Goal: Task Accomplishment & Management: Use online tool/utility

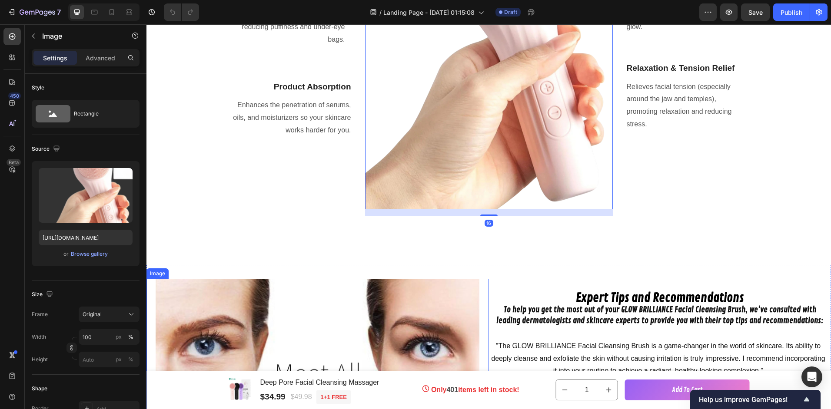
scroll to position [739, 0]
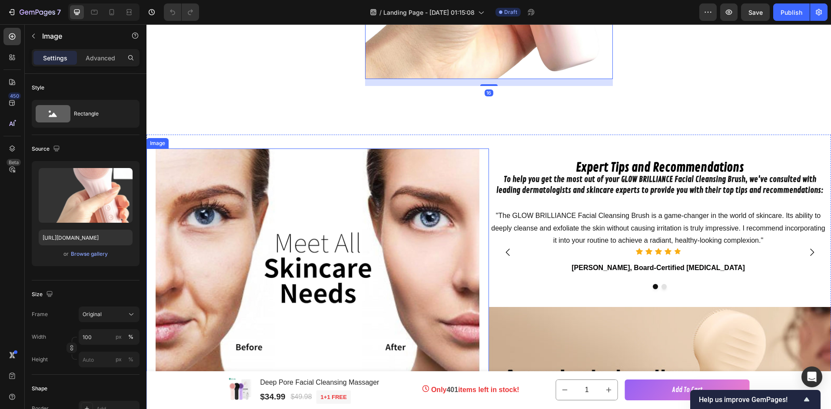
drag, startPoint x: 470, startPoint y: 219, endPoint x: 461, endPoint y: 268, distance: 49.5
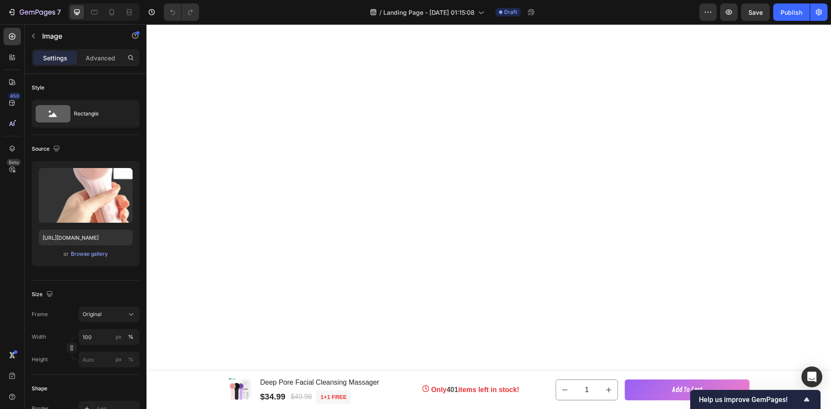
scroll to position [2130, 0]
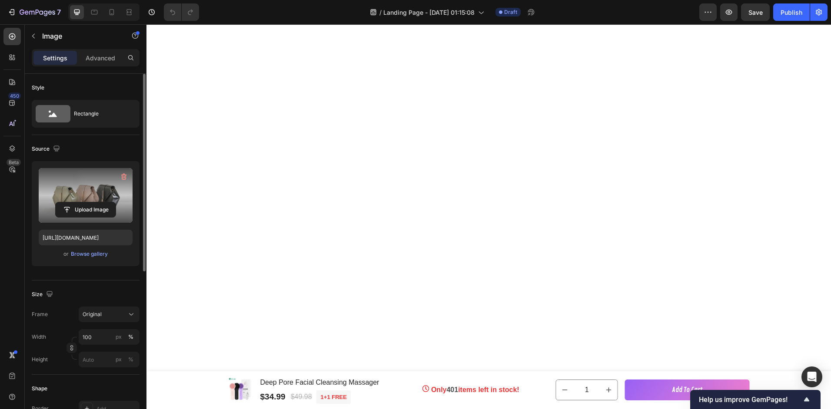
click at [85, 201] on label at bounding box center [86, 195] width 94 height 55
click at [85, 203] on input "file" at bounding box center [86, 210] width 60 height 15
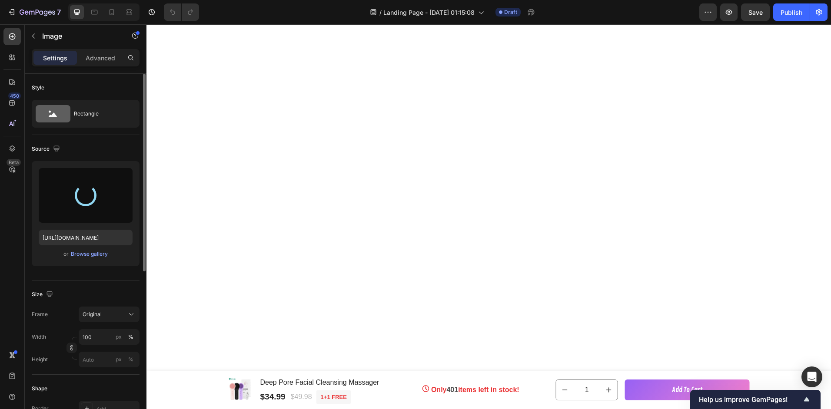
type input "[URL][DOMAIN_NAME]"
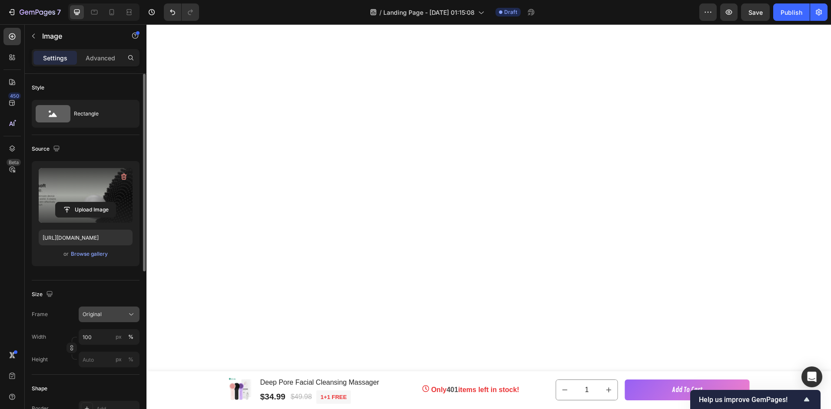
scroll to position [87, 0]
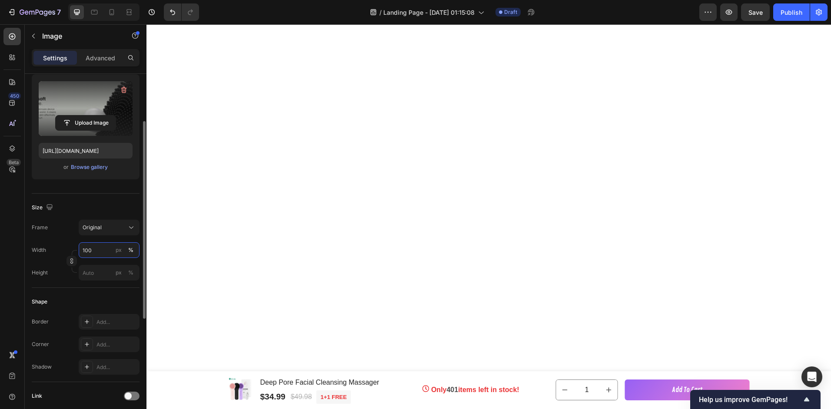
click at [98, 246] on input "100" at bounding box center [109, 251] width 61 height 16
click at [120, 253] on div "px" at bounding box center [119, 250] width 6 height 8
drag, startPoint x: 119, startPoint y: 253, endPoint x: 103, endPoint y: 254, distance: 16.1
drag, startPoint x: 103, startPoint y: 254, endPoint x: 87, endPoint y: 261, distance: 16.9
click at [87, 261] on div "Width 100 px % Height px %" at bounding box center [86, 262] width 108 height 38
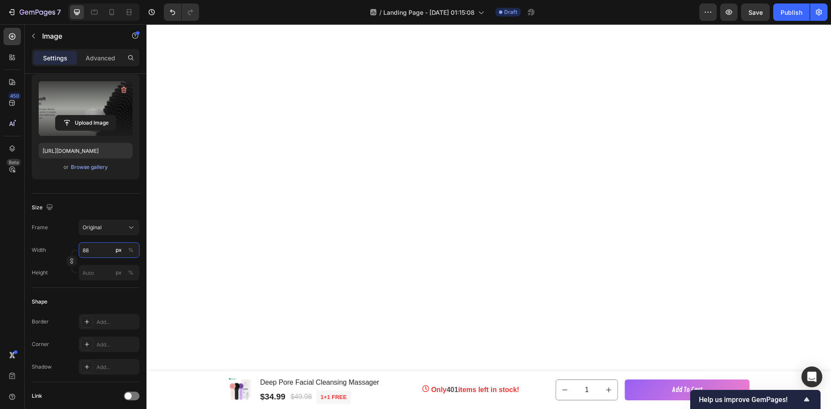
type input "888"
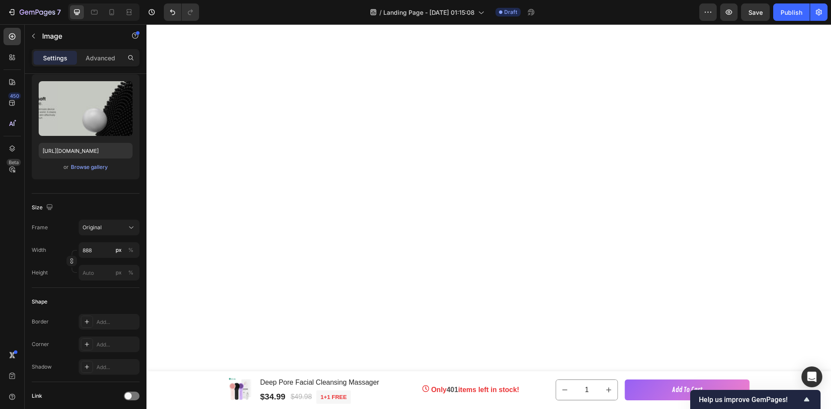
scroll to position [2285, 0]
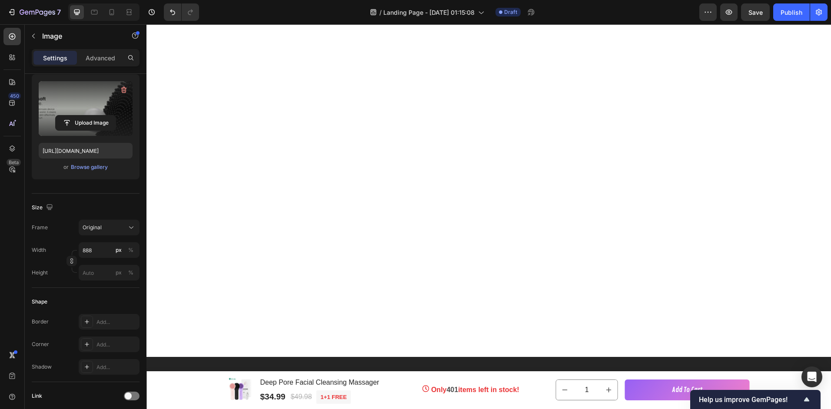
click at [89, 100] on label at bounding box center [86, 108] width 94 height 55
click at [89, 116] on input "file" at bounding box center [86, 123] width 60 height 15
type input "[URL][DOMAIN_NAME]"
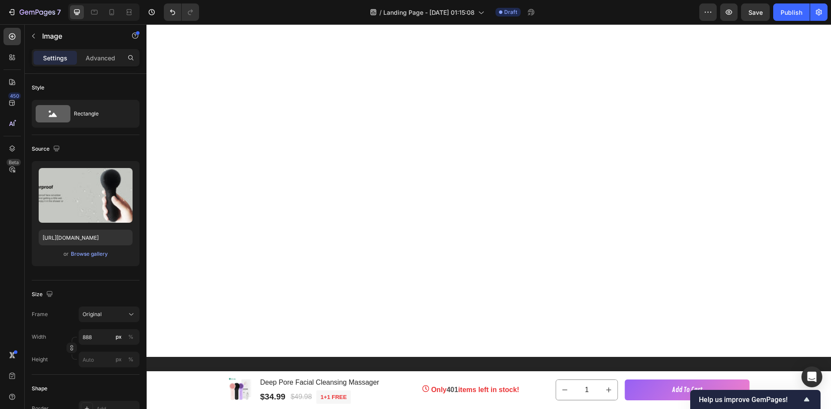
drag, startPoint x: 251, startPoint y: 57, endPoint x: 253, endPoint y: 53, distance: 5.0
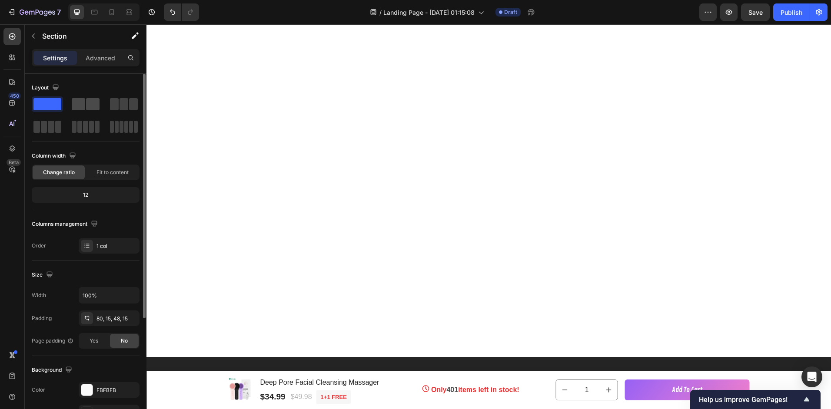
drag, startPoint x: 93, startPoint y: 96, endPoint x: 91, endPoint y: 102, distance: 7.0
click at [92, 100] on div "Layout" at bounding box center [86, 108] width 108 height 54
drag, startPoint x: 91, startPoint y: 101, endPoint x: 91, endPoint y: 111, distance: 10.0
click at [92, 101] on span at bounding box center [92, 104] width 13 height 12
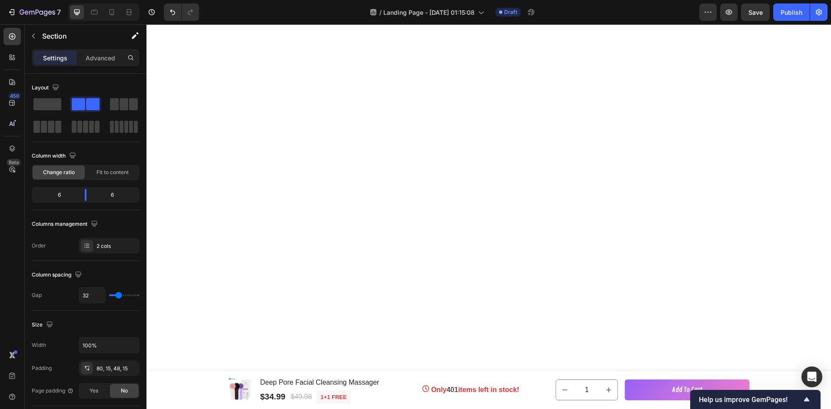
scroll to position [1828, 0]
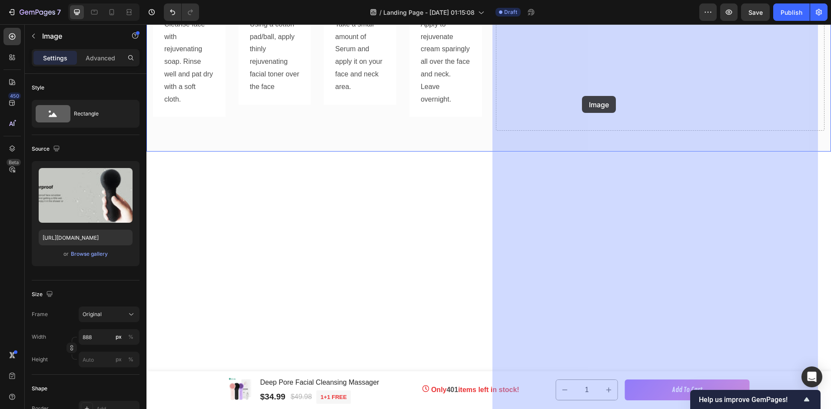
drag, startPoint x: 333, startPoint y: 349, endPoint x: 582, endPoint y: 98, distance: 353.1
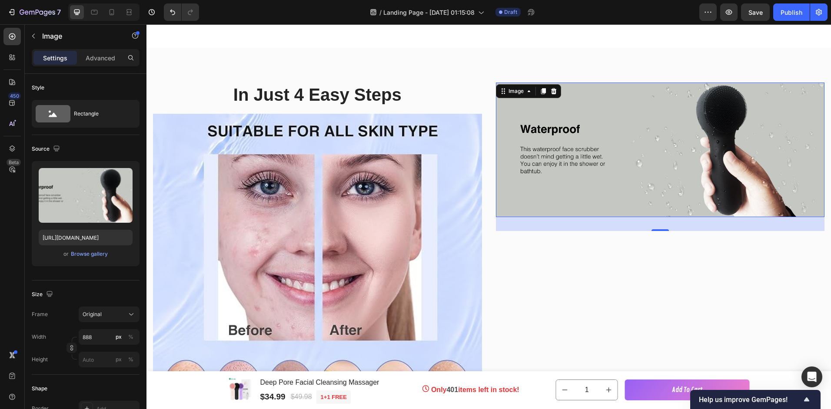
scroll to position [1524, 0]
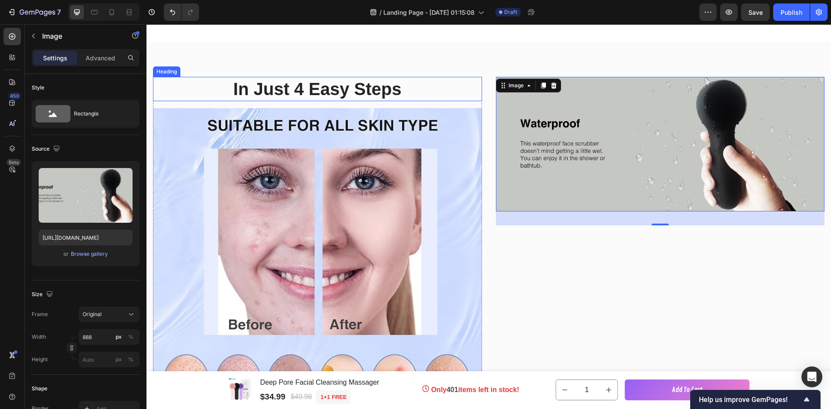
click at [359, 95] on p "In Just 4 Easy Steps" at bounding box center [317, 89] width 327 height 23
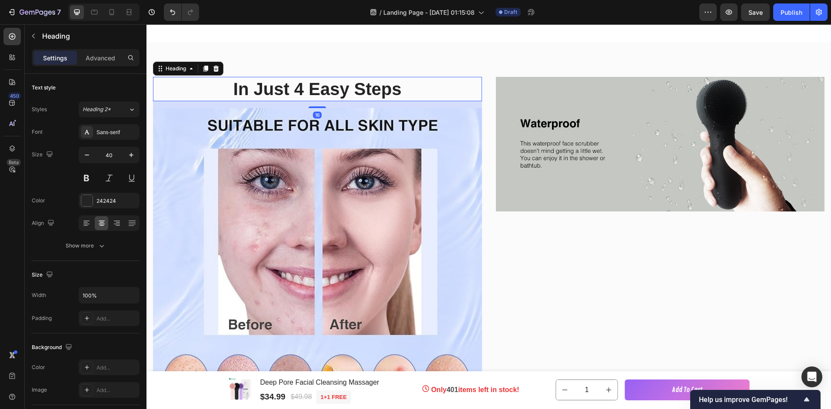
click at [217, 69] on icon at bounding box center [216, 69] width 6 height 6
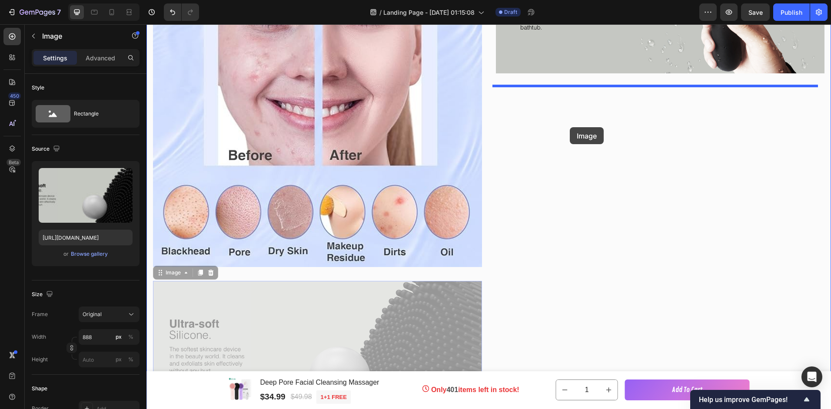
scroll to position [1653, 0]
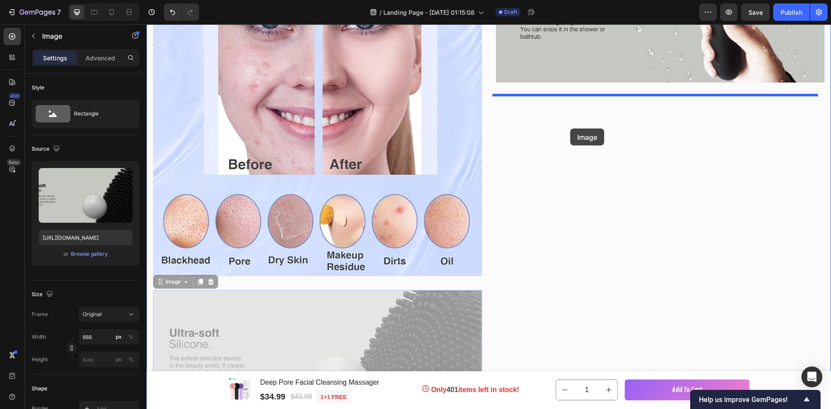
drag, startPoint x: 349, startPoint y: 181, endPoint x: 570, endPoint y: 129, distance: 227.8
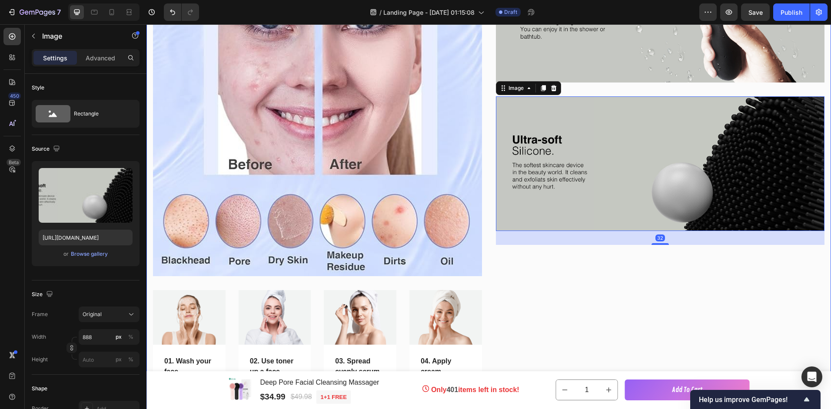
scroll to position [1784, 0]
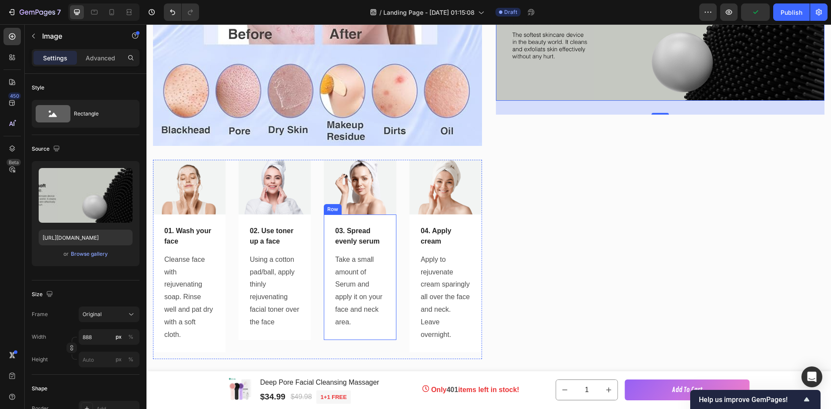
click at [392, 302] on div "03. Spread evenly serum Text block Take a small amount of Serum and apply it on…" at bounding box center [360, 278] width 73 height 126
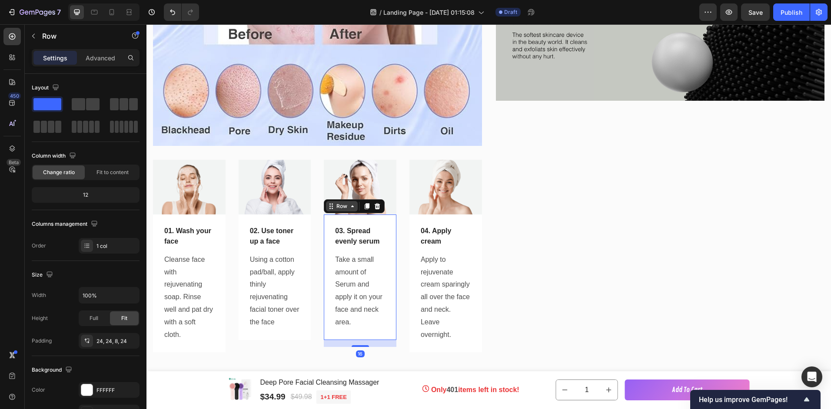
click at [344, 207] on div "Row" at bounding box center [342, 206] width 32 height 10
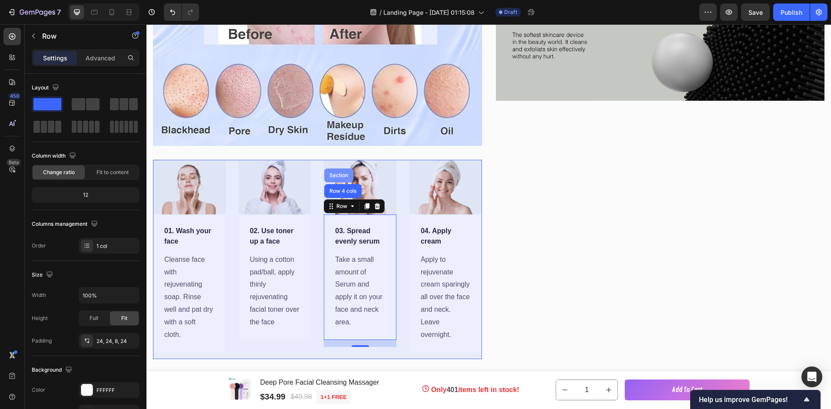
click at [335, 184] on div "Row 4 cols" at bounding box center [342, 191] width 37 height 14
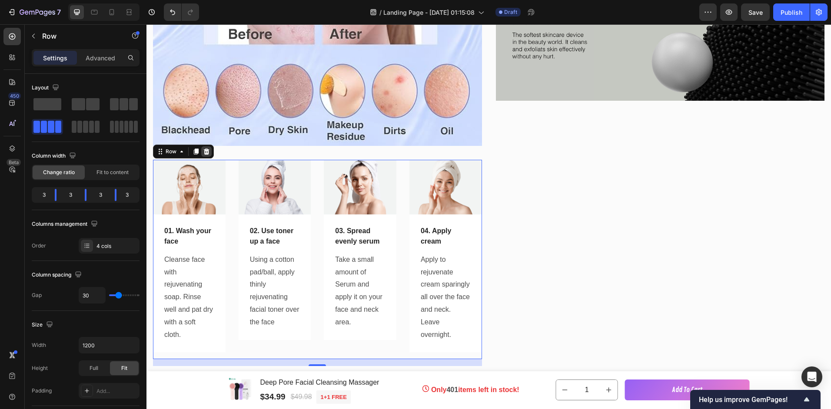
click at [206, 150] on icon at bounding box center [207, 152] width 6 height 6
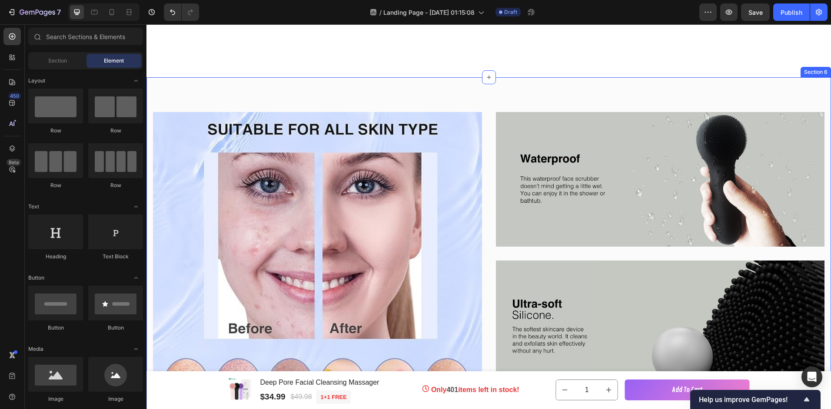
scroll to position [1479, 0]
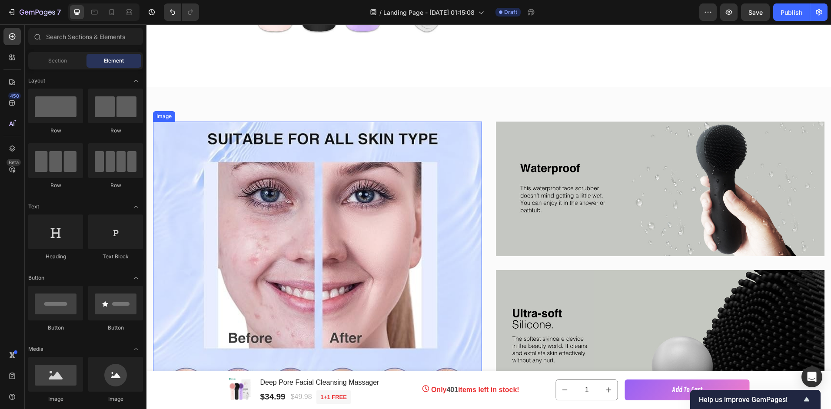
click at [472, 136] on img at bounding box center [317, 286] width 329 height 329
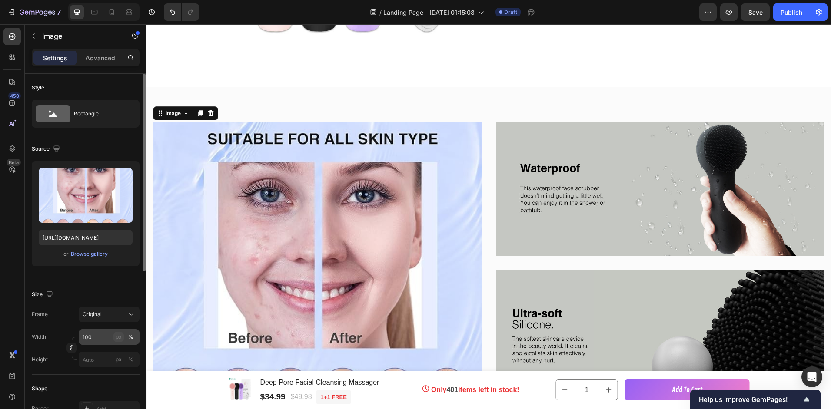
click at [120, 337] on div "px" at bounding box center [119, 337] width 6 height 8
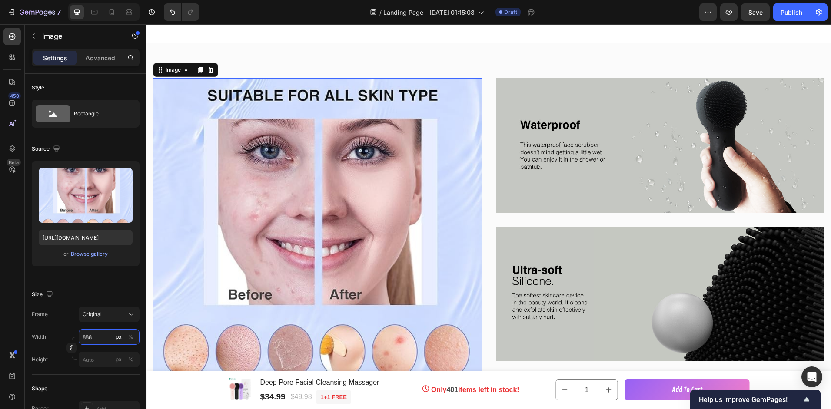
scroll to position [1610, 0]
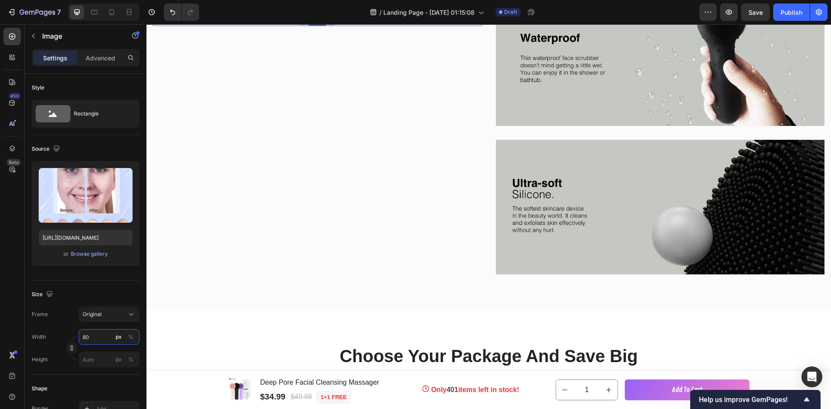
type input "8"
type input "5"
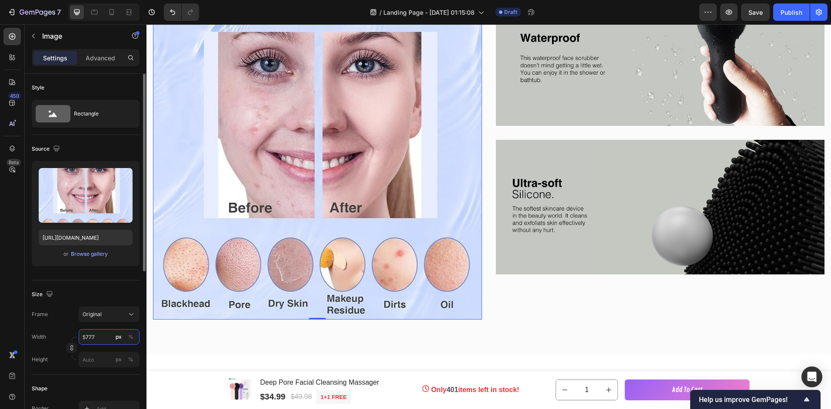
click at [88, 341] on input "5777" at bounding box center [109, 337] width 61 height 16
click at [86, 338] on input "5777" at bounding box center [109, 337] width 61 height 16
click at [86, 336] on input "5777" at bounding box center [109, 337] width 61 height 16
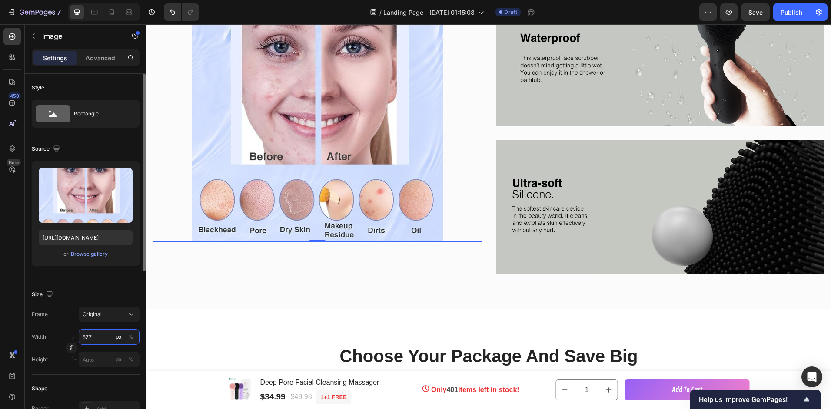
click at [83, 339] on input "577" at bounding box center [109, 337] width 61 height 16
click at [88, 333] on input "577" at bounding box center [109, 337] width 61 height 16
click at [85, 337] on input "577" at bounding box center [109, 337] width 61 height 16
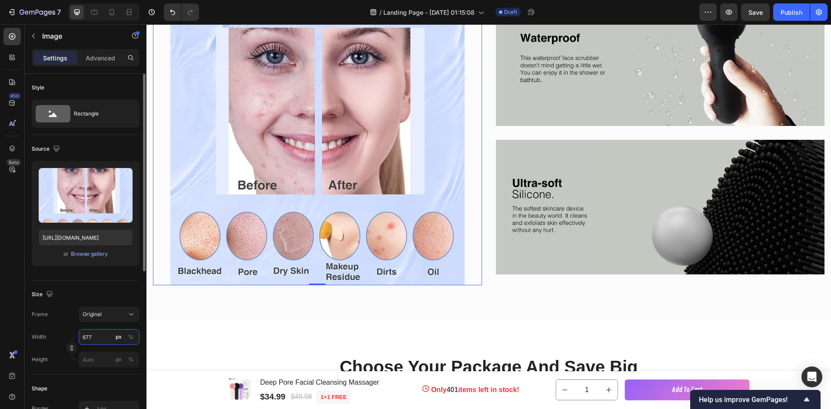
click at [104, 336] on input "677" at bounding box center [109, 337] width 61 height 16
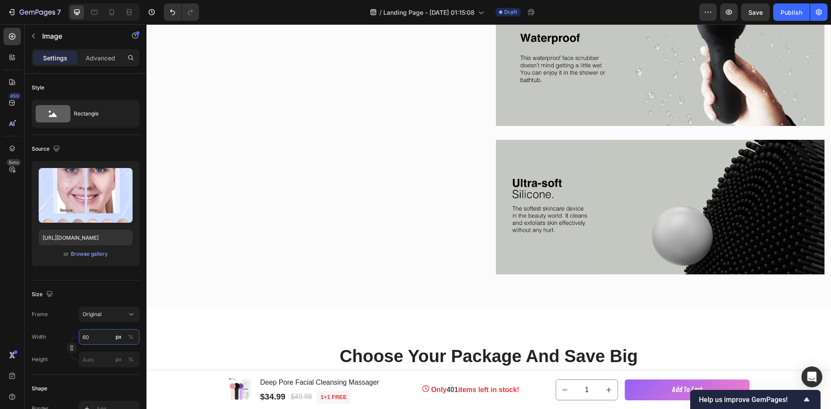
type input "600"
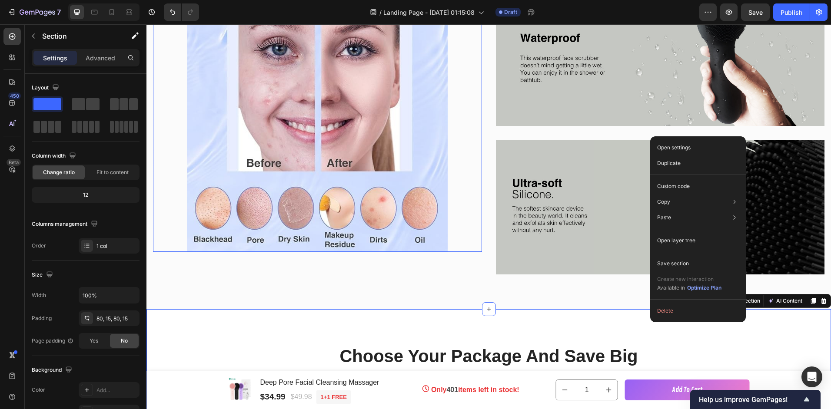
drag, startPoint x: 381, startPoint y: 187, endPoint x: 374, endPoint y: 193, distance: 8.7
click at [381, 187] on img at bounding box center [317, 121] width 261 height 261
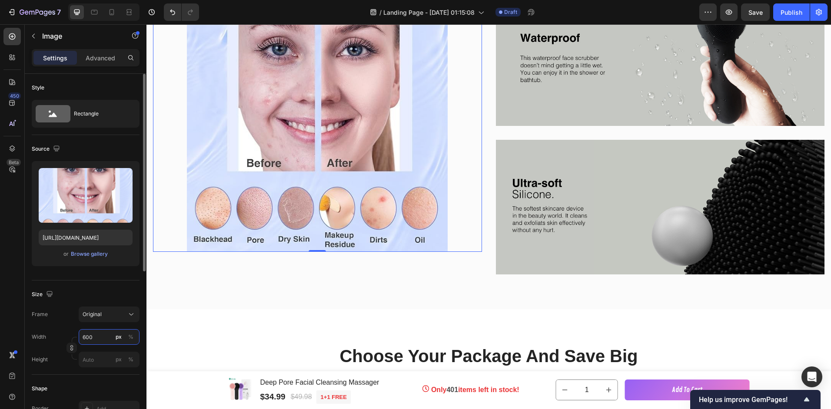
click at [85, 339] on input "600" at bounding box center [109, 337] width 61 height 16
click at [90, 338] on input "600" at bounding box center [109, 337] width 61 height 16
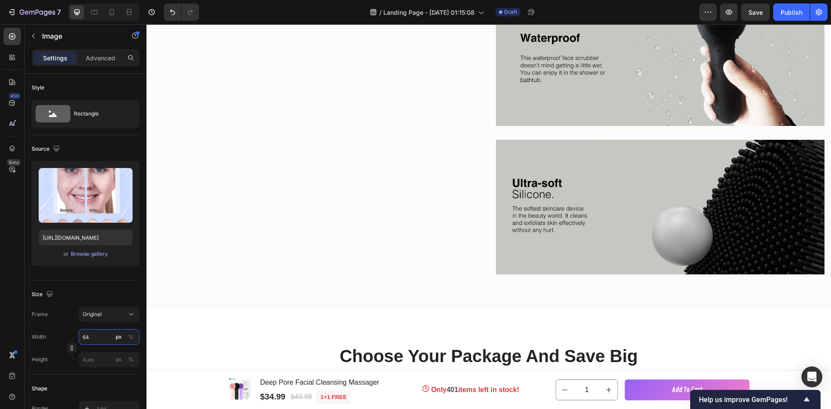
type input "645"
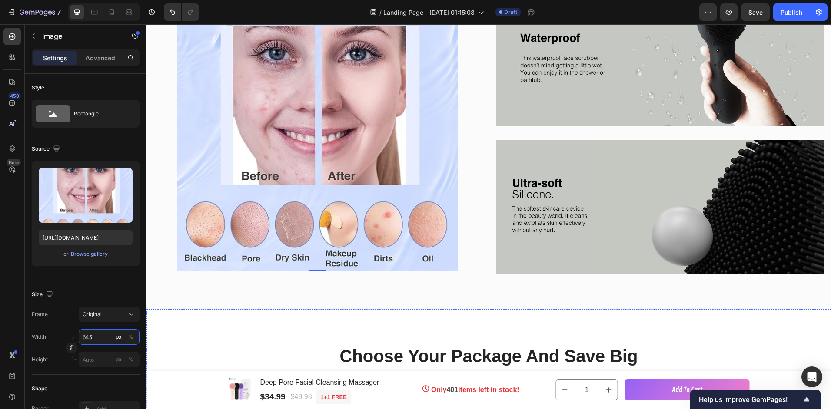
scroll to position [1784, 0]
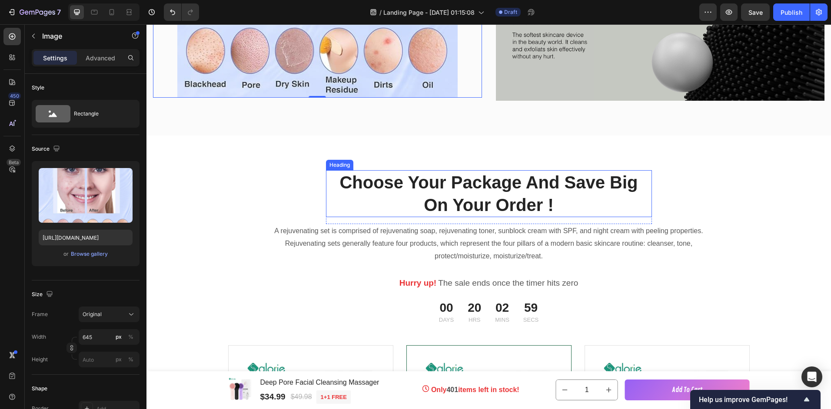
click at [402, 185] on p "Choose Your Package And Save Big On Your Order !" at bounding box center [489, 193] width 324 height 45
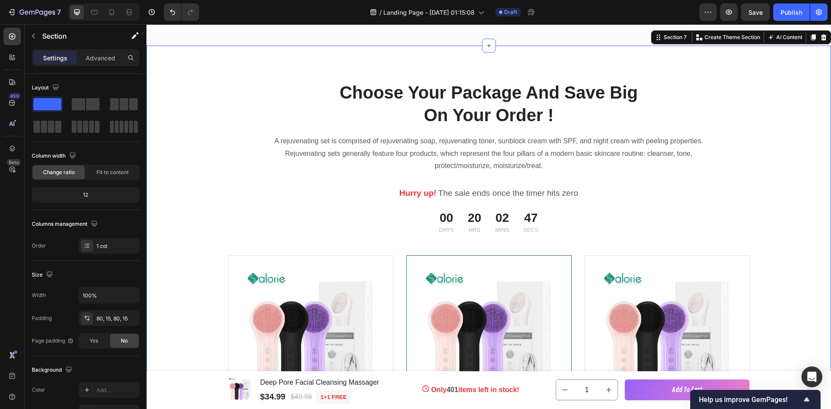
scroll to position [1871, 0]
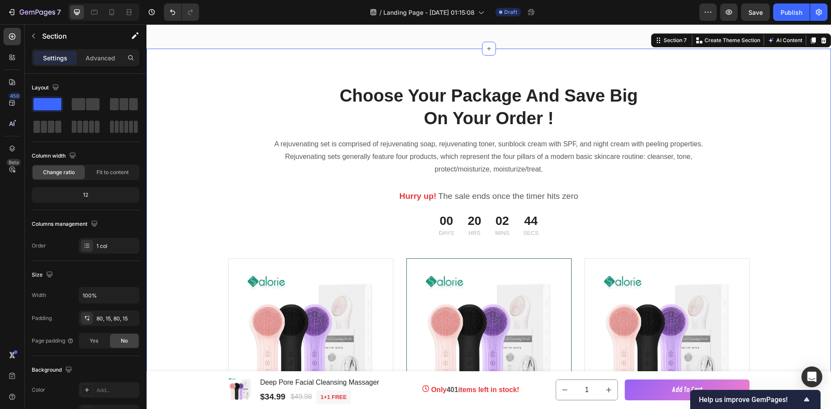
click at [818, 42] on div at bounding box center [823, 40] width 10 height 10
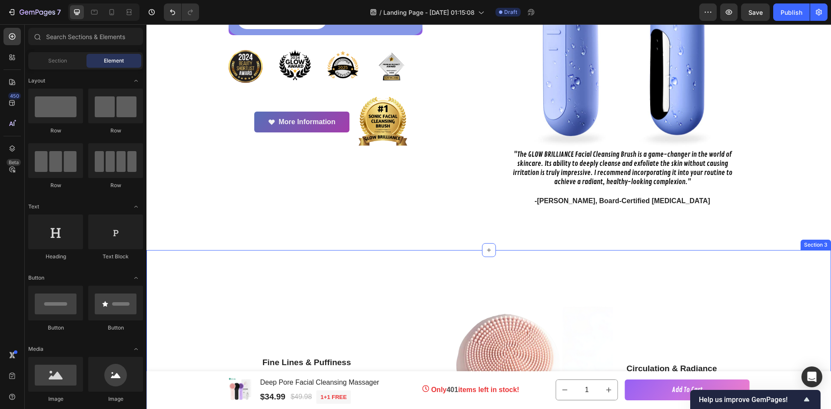
scroll to position [304, 0]
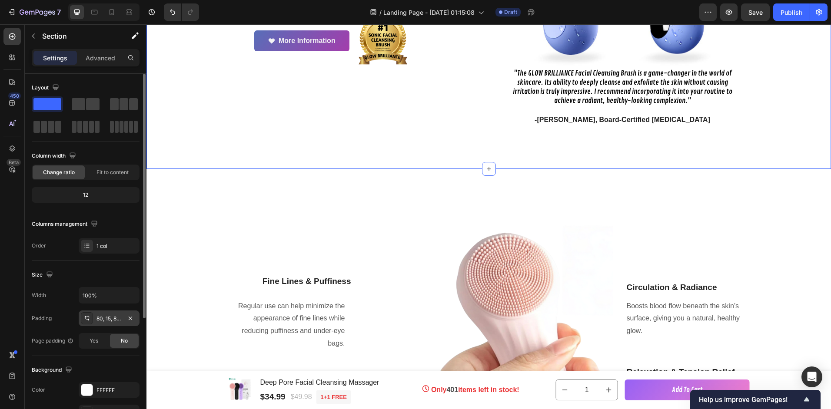
click at [104, 318] on div "80, 15, 80, 15" at bounding box center [108, 319] width 25 height 8
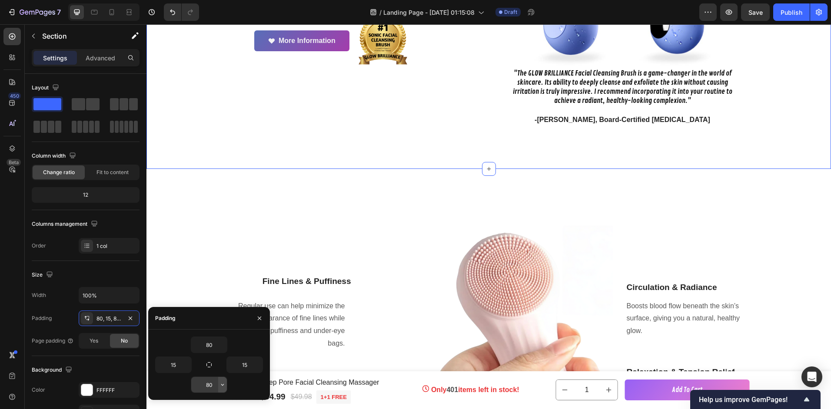
click at [223, 386] on icon "button" at bounding box center [222, 385] width 7 height 7
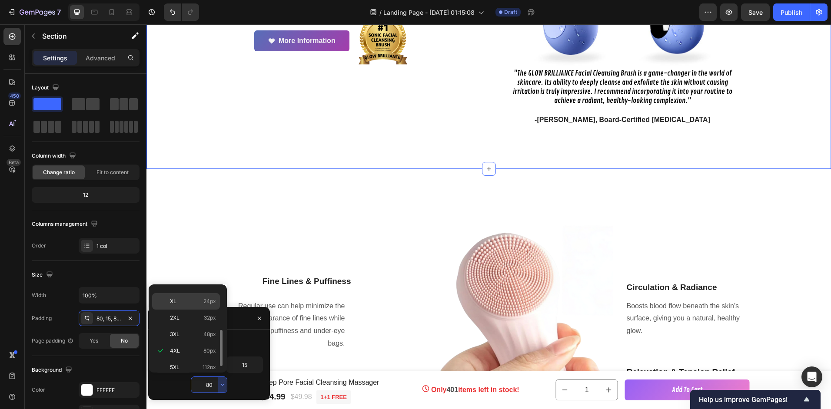
scroll to position [0, 0]
click at [193, 318] on div "XXS 2px" at bounding box center [186, 313] width 68 height 17
type input "2"
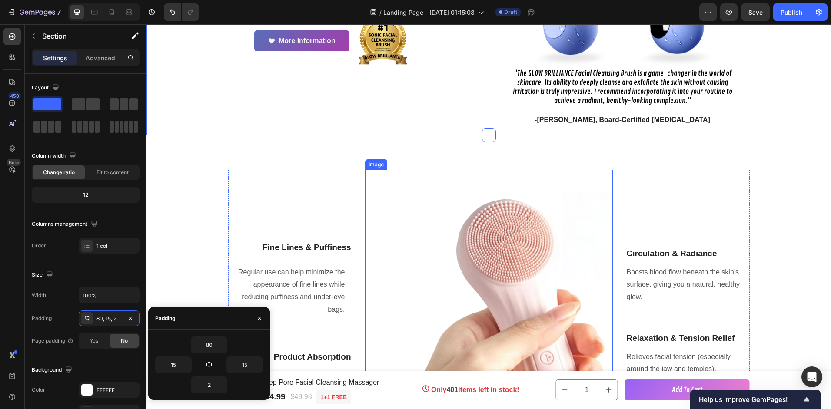
click at [462, 184] on img at bounding box center [489, 325] width 248 height 310
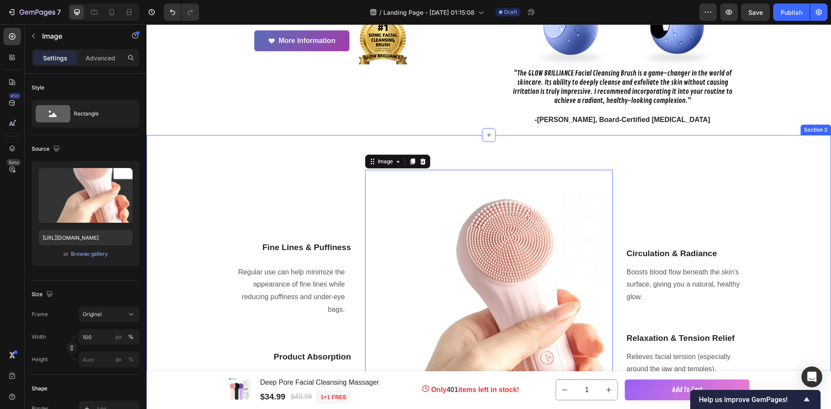
click at [456, 161] on div "Fine Lines & Puffiness Text block Regular use can help minimize the appearance …" at bounding box center [488, 335] width 684 height 400
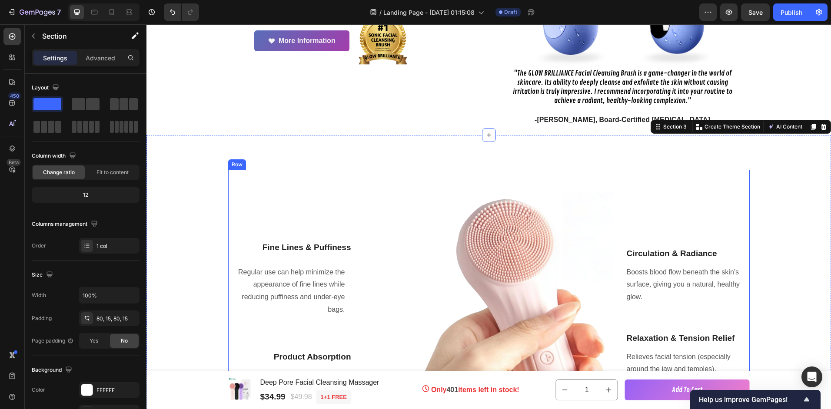
click at [236, 167] on div "Row" at bounding box center [237, 165] width 14 height 8
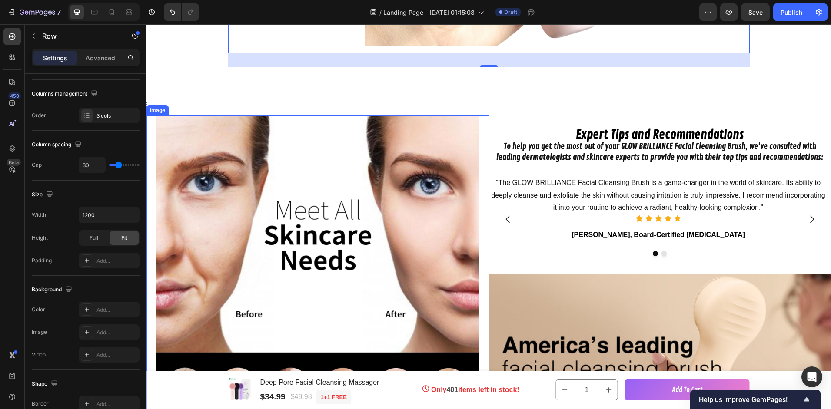
scroll to position [739, 0]
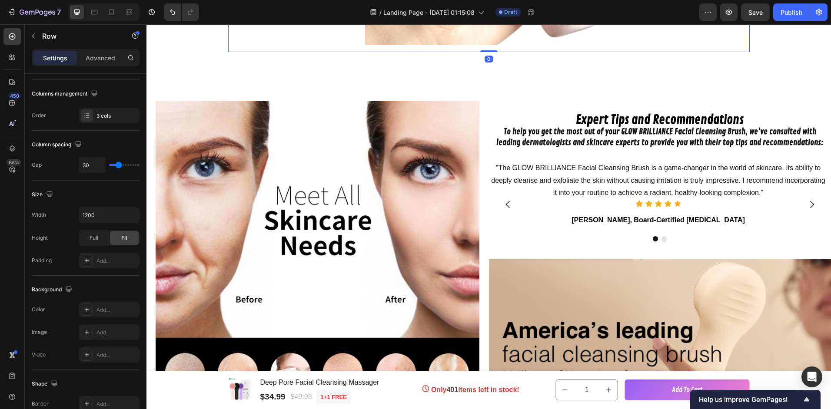
drag, startPoint x: 487, startPoint y: 64, endPoint x: 483, endPoint y: 39, distance: 25.1
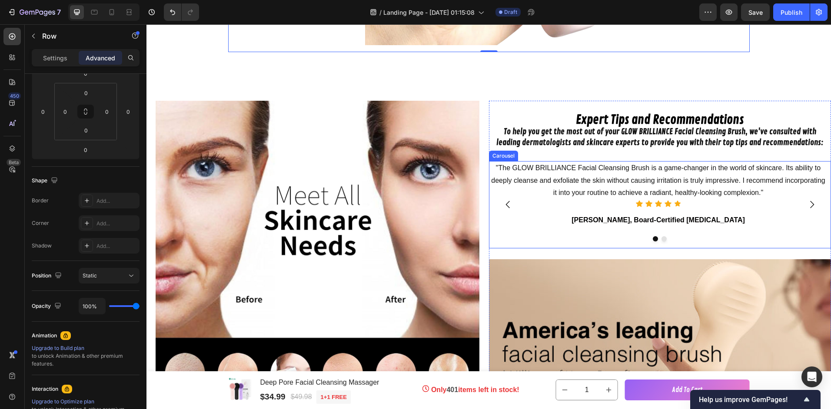
click at [503, 204] on icon "Carousel Back Arrow" at bounding box center [508, 204] width 10 height 10
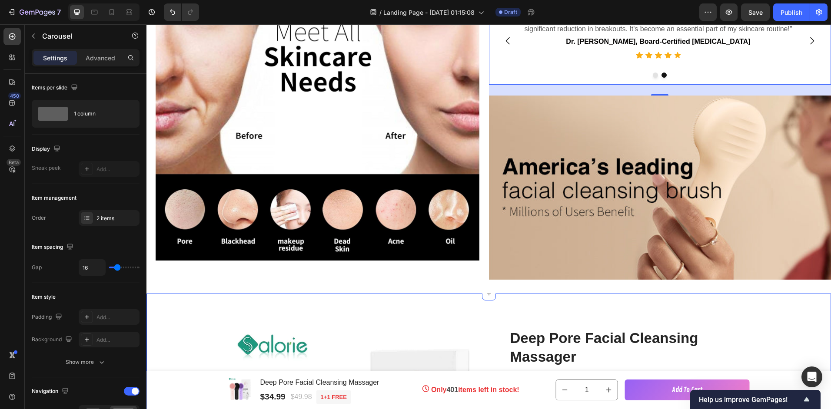
scroll to position [956, 0]
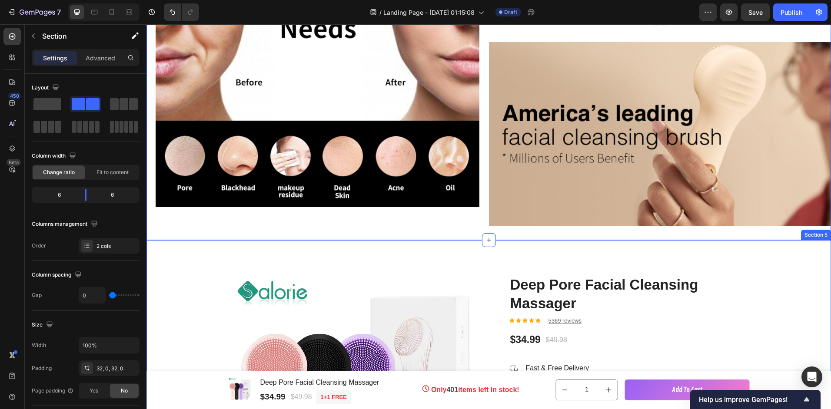
drag, startPoint x: 435, startPoint y: 244, endPoint x: 420, endPoint y: 285, distance: 43.6
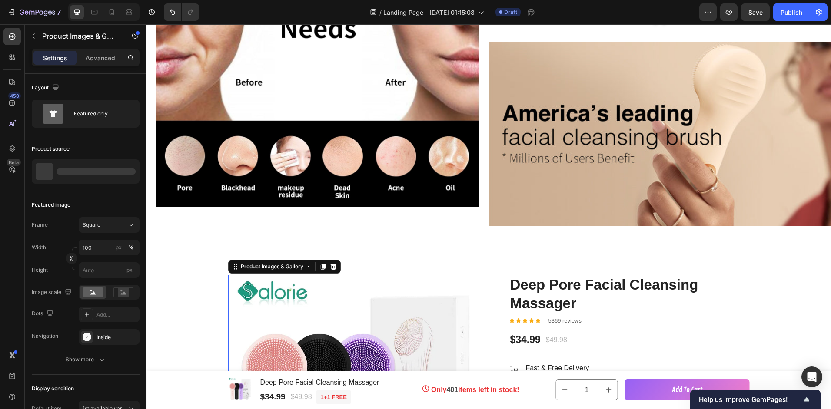
scroll to position [1000, 0]
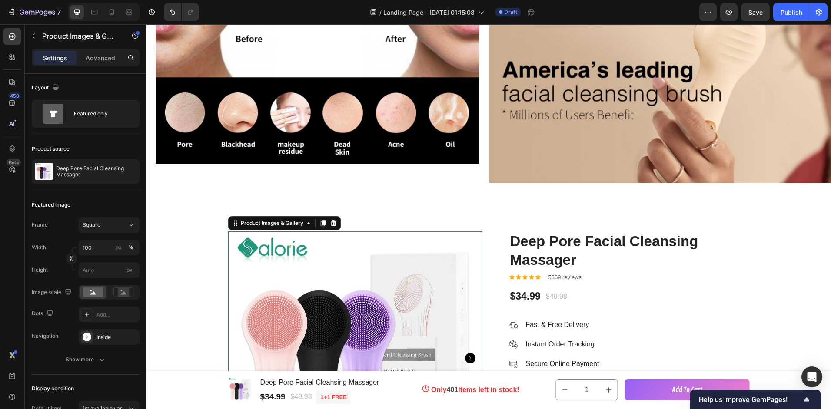
drag, startPoint x: 420, startPoint y: 285, endPoint x: 430, endPoint y: 272, distance: 16.4
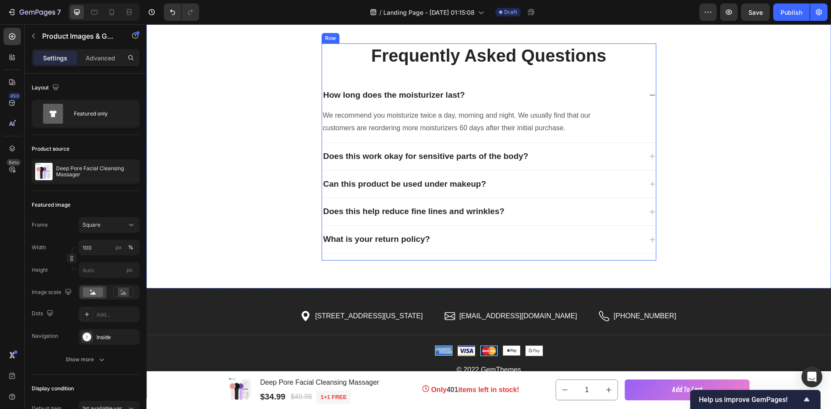
scroll to position [1869, 0]
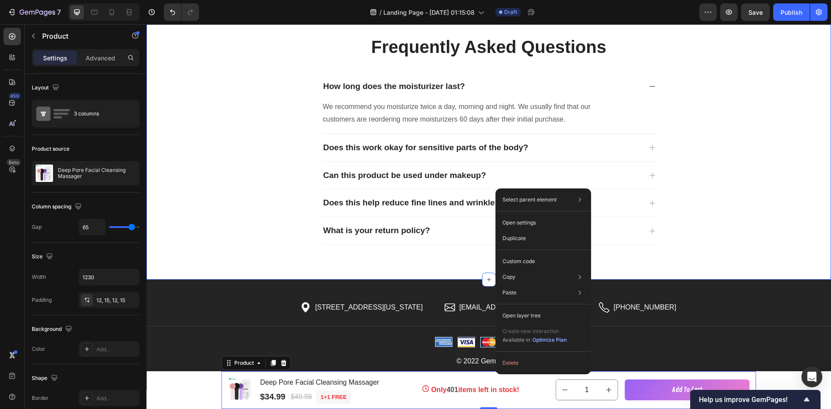
click at [283, 178] on div "Frequently Asked Questions Heading How long does the moisturizer last? We recom…" at bounding box center [488, 147] width 671 height 224
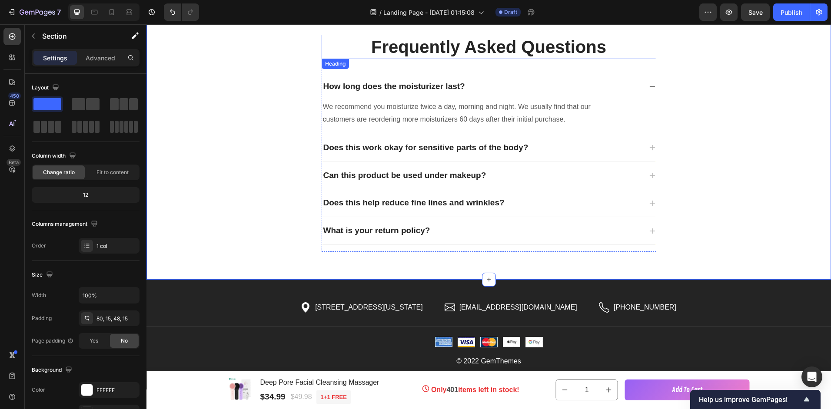
drag, startPoint x: 619, startPoint y: 51, endPoint x: 642, endPoint y: 47, distance: 23.0
click at [620, 51] on p "Frequently Asked Questions" at bounding box center [488, 47] width 333 height 23
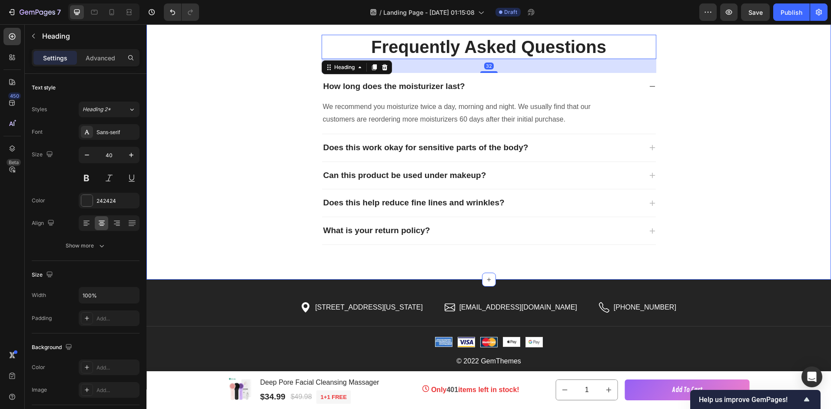
click at [658, 40] on div "Frequently Asked Questions Heading 32 How long does the moisturizer last? We re…" at bounding box center [488, 147] width 671 height 224
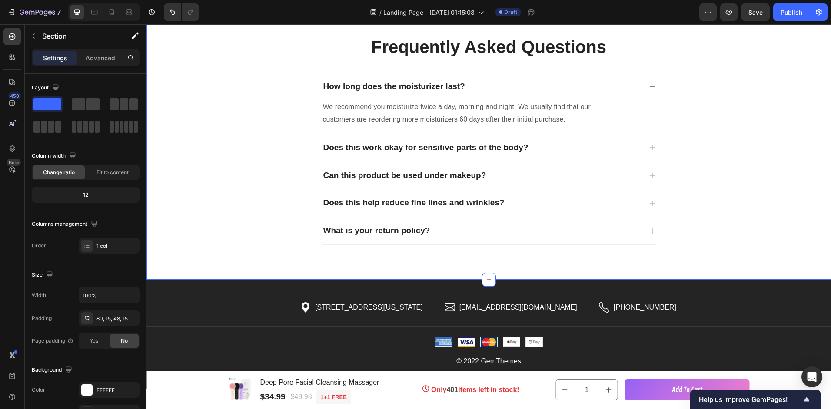
click at [648, 41] on p "Frequently Asked Questions" at bounding box center [488, 47] width 333 height 23
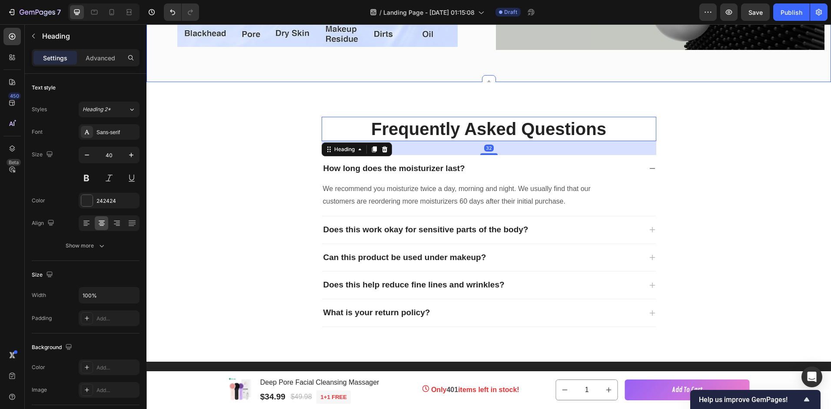
scroll to position [1782, 0]
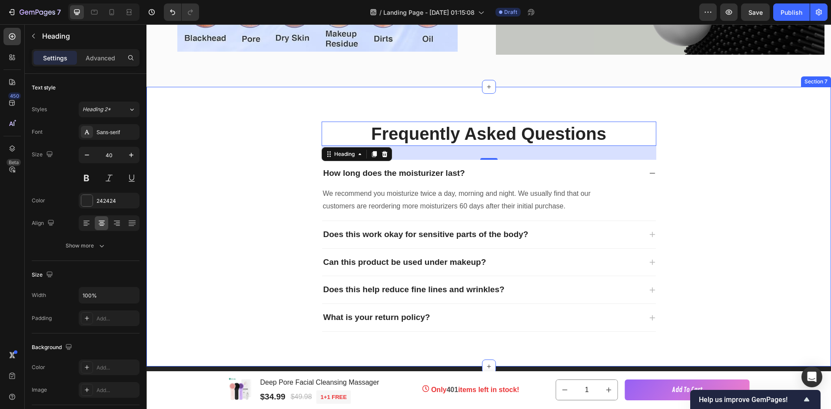
click at [449, 109] on div "Frequently Asked Questions Heading 32 How long does the moisturizer last? We re…" at bounding box center [488, 227] width 684 height 280
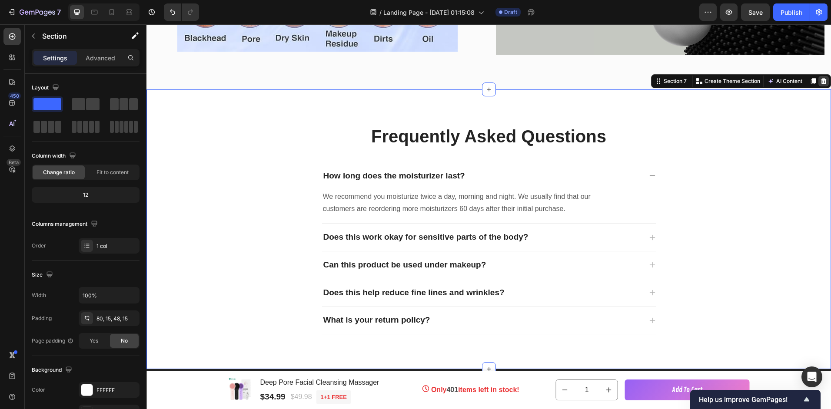
click at [821, 79] on icon at bounding box center [824, 81] width 6 height 6
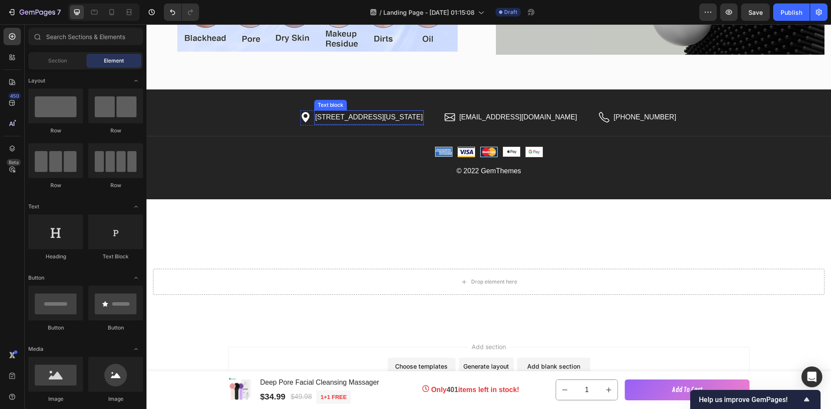
scroll to position [1738, 0]
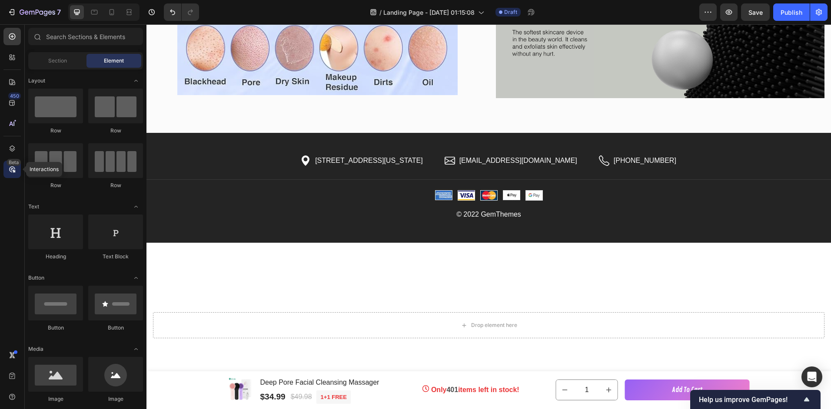
click at [11, 167] on icon at bounding box center [12, 169] width 6 height 6
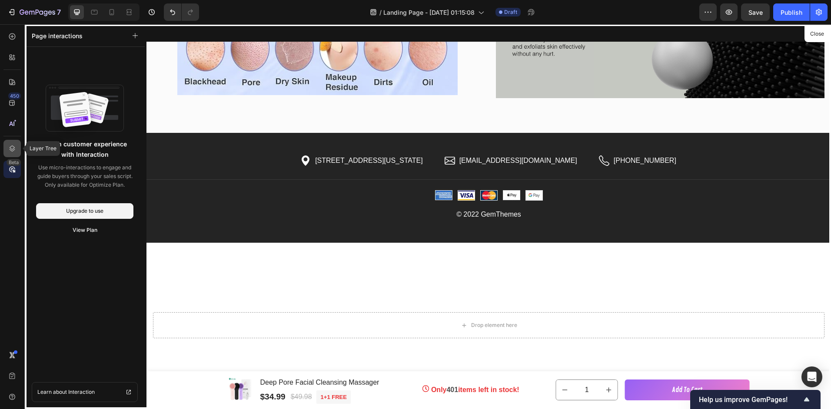
drag, startPoint x: 119, startPoint y: 261, endPoint x: 13, endPoint y: 149, distance: 154.6
click at [13, 149] on icon at bounding box center [12, 148] width 9 height 9
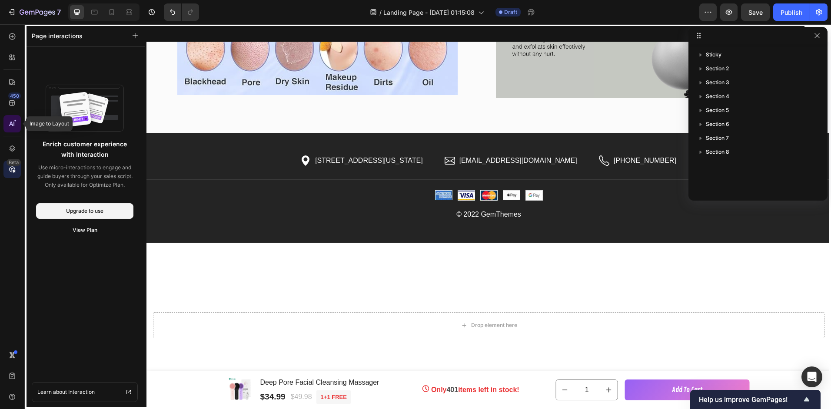
click at [10, 124] on icon at bounding box center [11, 124] width 4 height 4
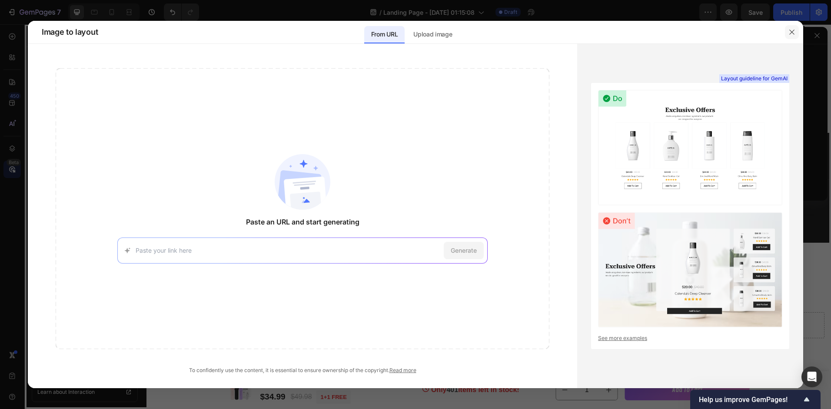
click at [789, 34] on icon "button" at bounding box center [791, 32] width 7 height 7
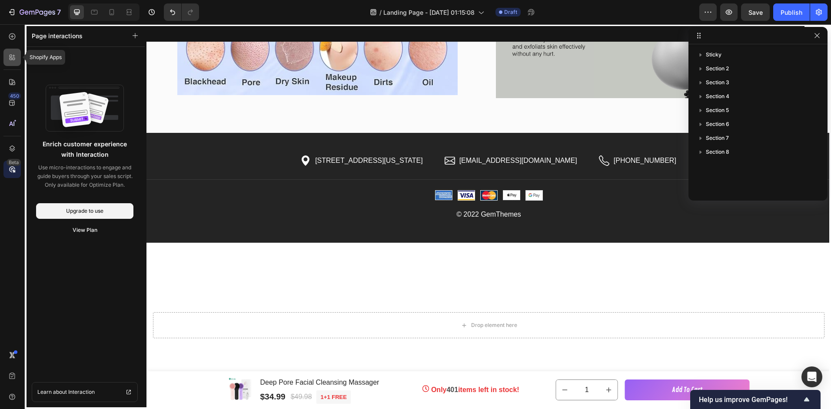
click at [11, 57] on icon at bounding box center [12, 57] width 9 height 9
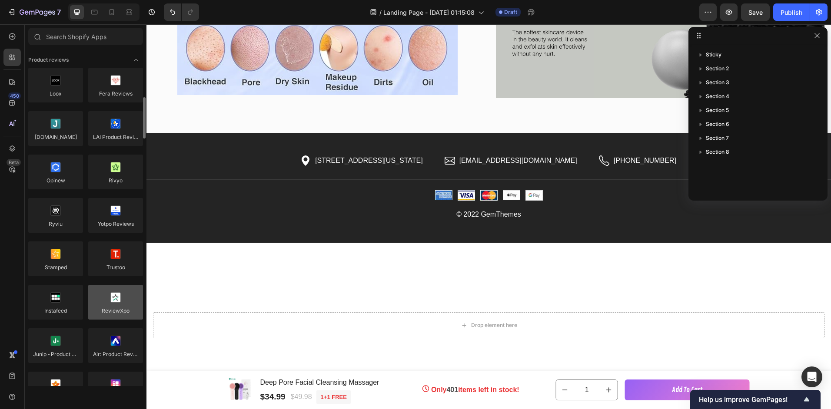
scroll to position [43, 0]
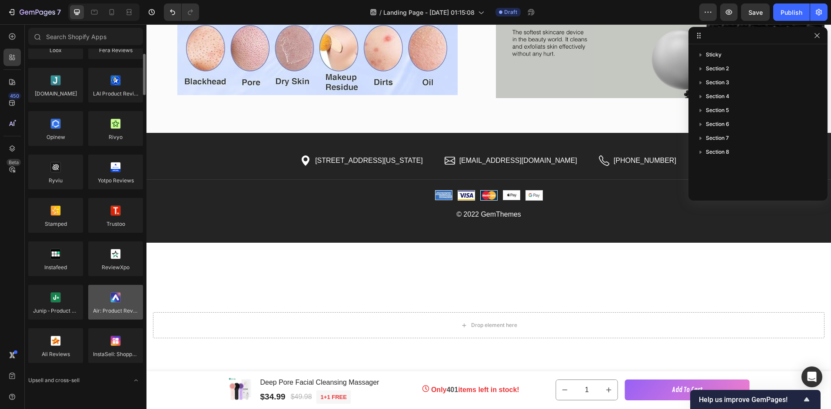
drag, startPoint x: 98, startPoint y: 276, endPoint x: 94, endPoint y: 288, distance: 11.8
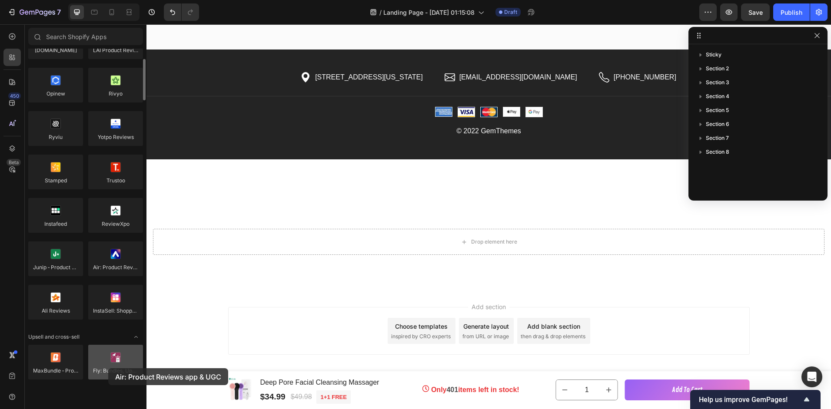
scroll to position [1825, 0]
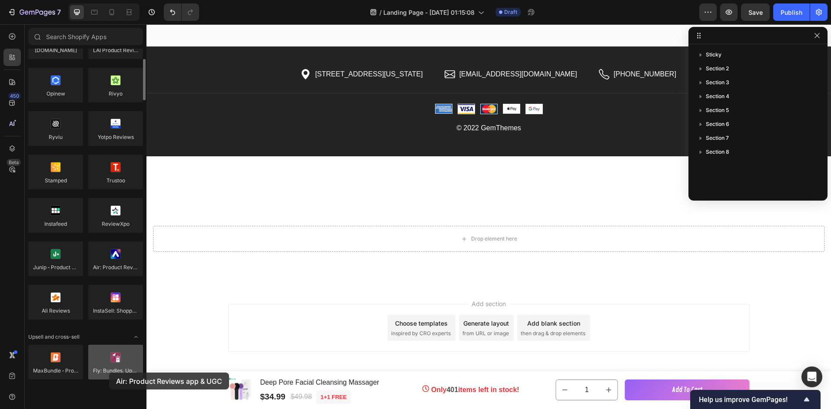
drag, startPoint x: 94, startPoint y: 288, endPoint x: 109, endPoint y: 373, distance: 86.5
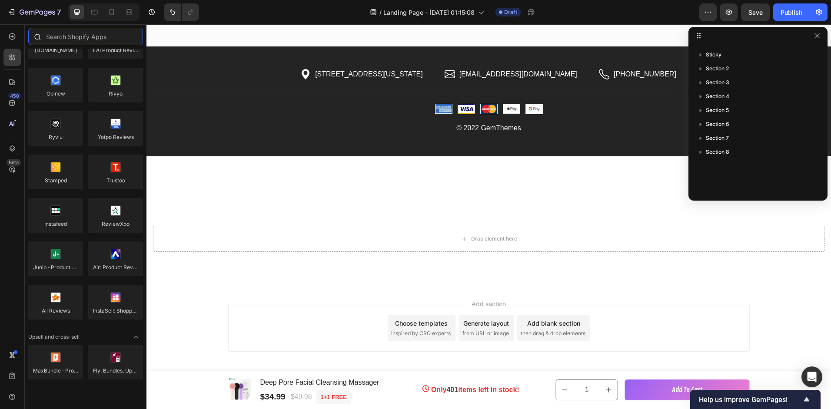
click at [67, 41] on input "text" at bounding box center [85, 36] width 115 height 17
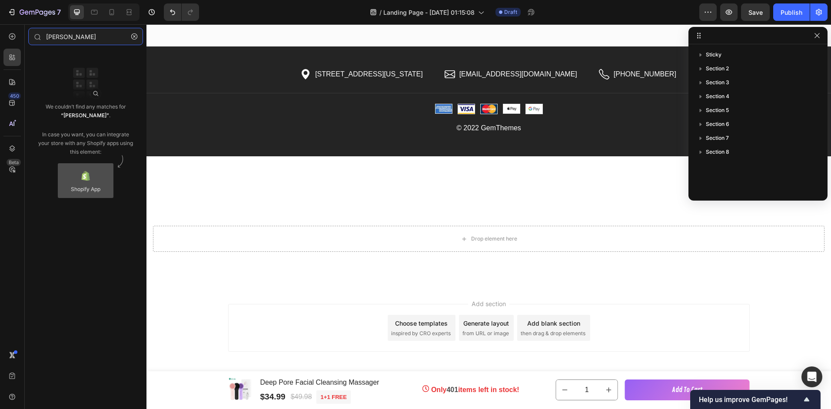
type input "[PERSON_NAME]"
click at [90, 196] on div at bounding box center [86, 180] width 56 height 35
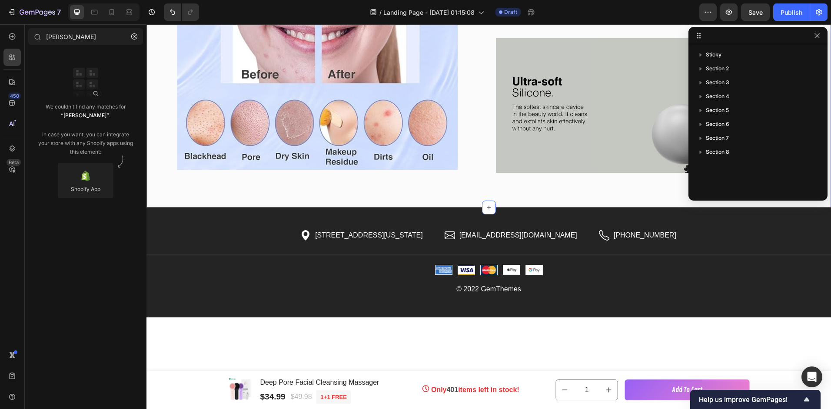
scroll to position [1651, 0]
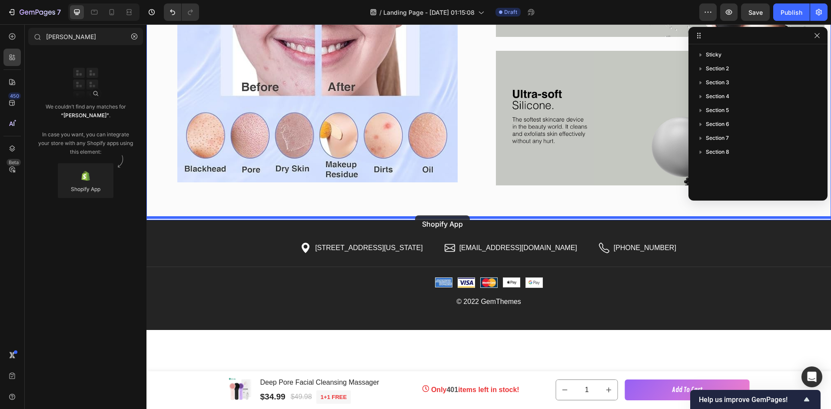
drag, startPoint x: 221, startPoint y: 204, endPoint x: 415, endPoint y: 216, distance: 194.6
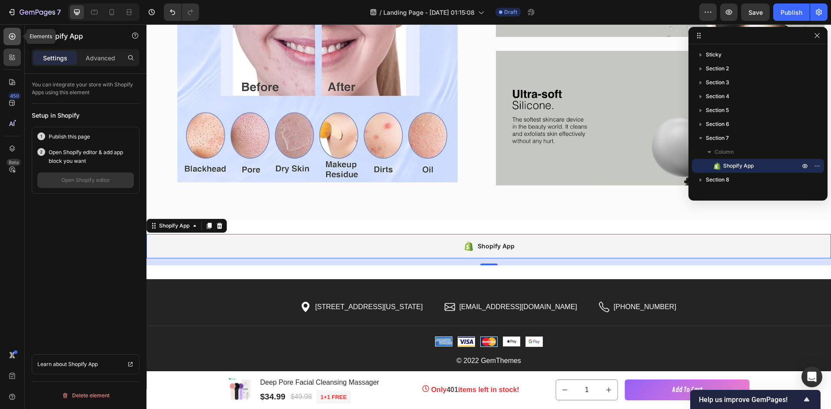
click at [9, 32] on div at bounding box center [11, 36] width 17 height 17
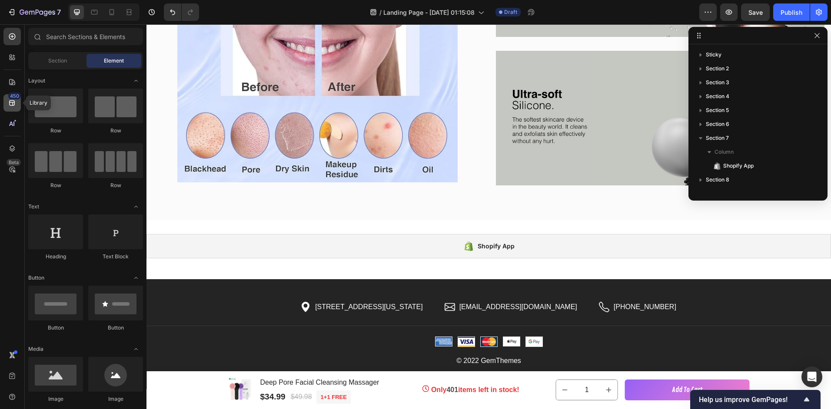
click at [11, 103] on icon at bounding box center [12, 103] width 9 height 9
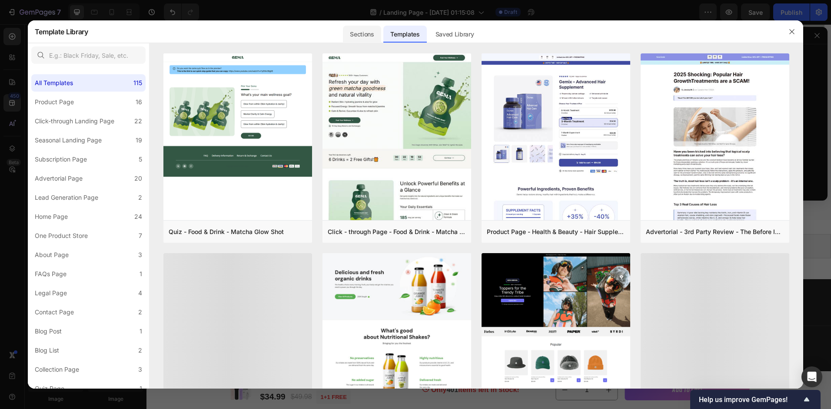
click at [358, 31] on div "Sections" at bounding box center [362, 34] width 38 height 17
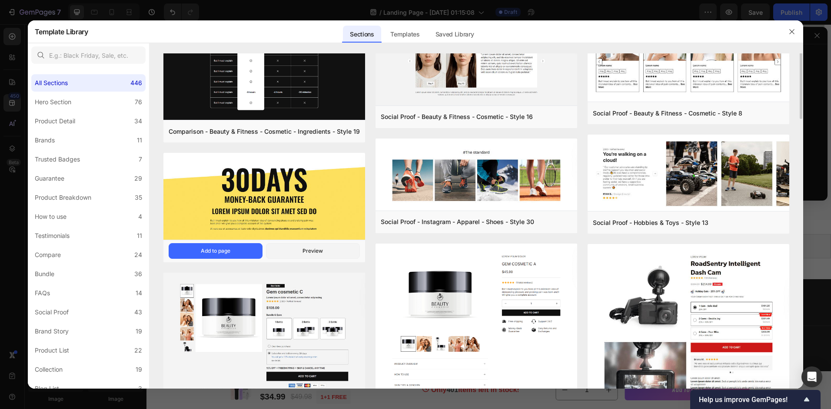
scroll to position [0, 0]
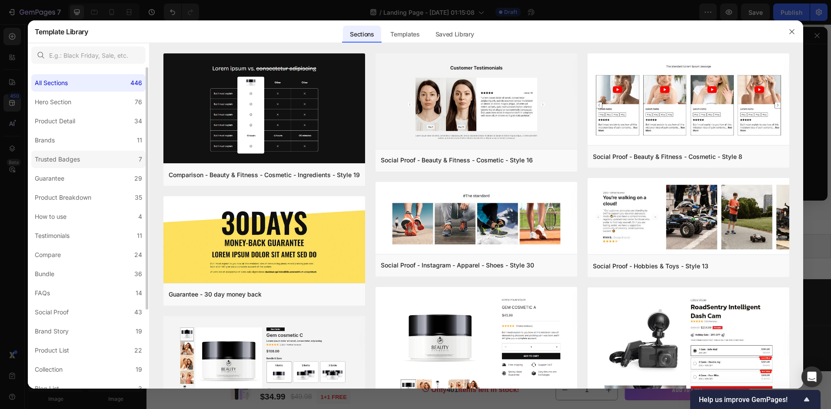
click at [50, 160] on div "Trusted Badges" at bounding box center [57, 159] width 45 height 10
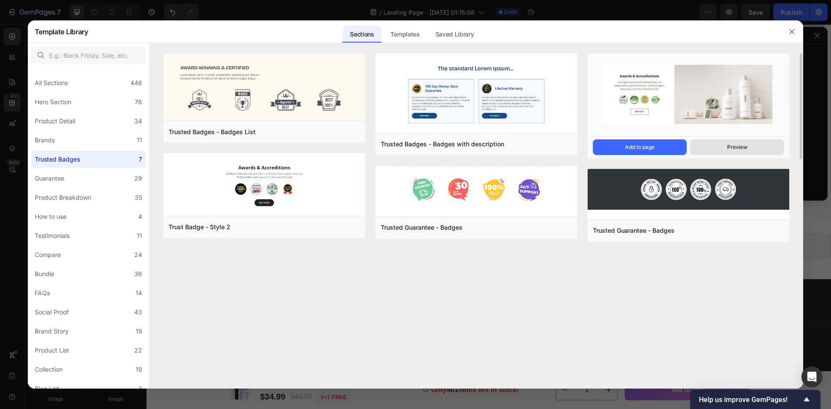
click at [737, 153] on button "Preview" at bounding box center [737, 148] width 94 height 16
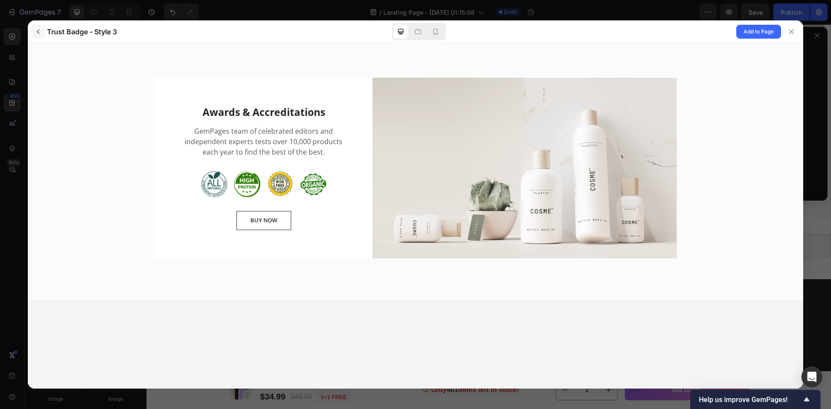
click at [37, 31] on icon "button" at bounding box center [38, 31] width 7 height 7
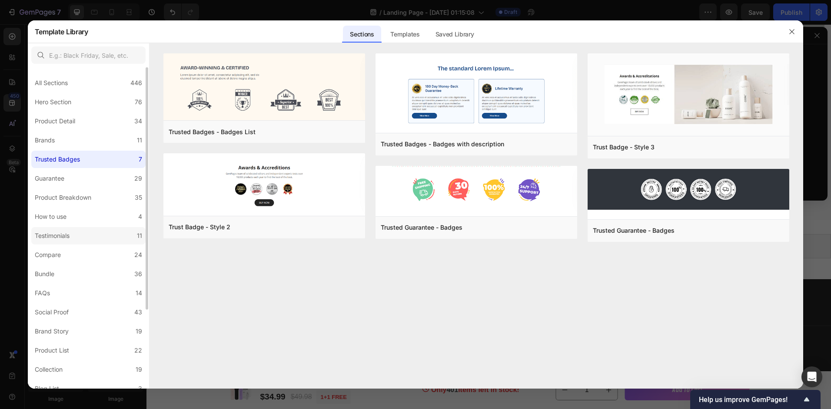
click at [61, 236] on div "Testimonials" at bounding box center [52, 236] width 35 height 10
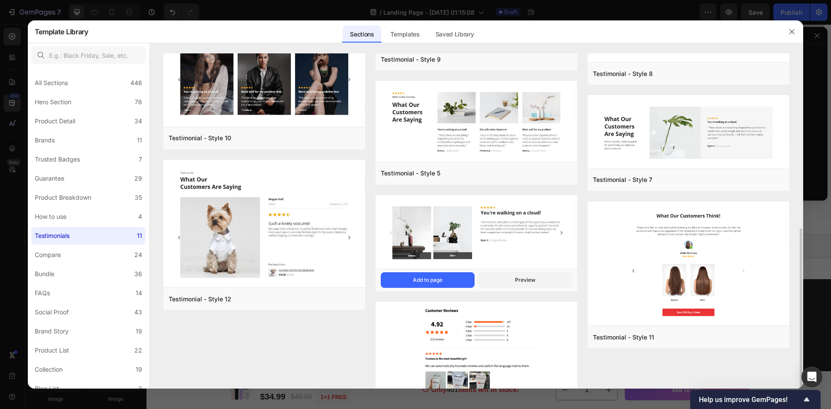
scroll to position [217, 0]
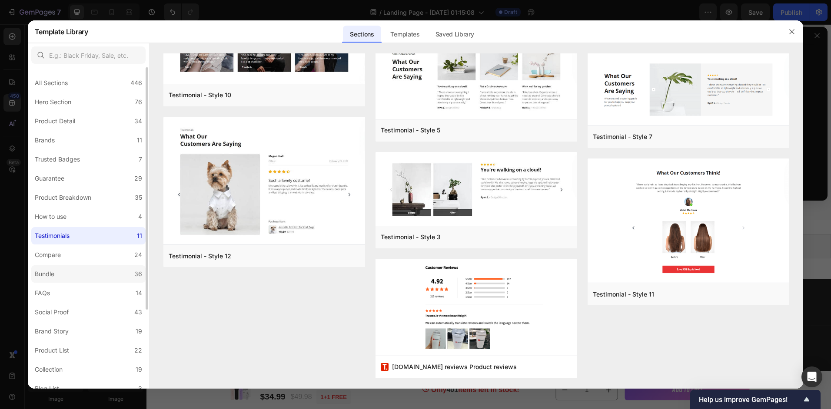
click at [56, 277] on div "Bundle" at bounding box center [46, 274] width 23 height 10
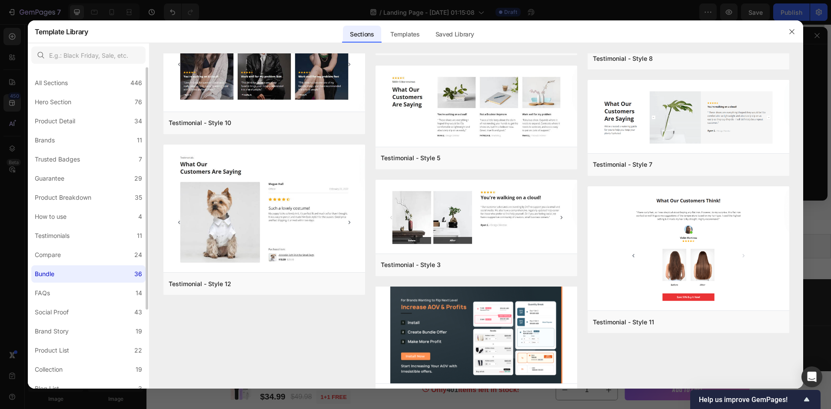
scroll to position [0, 0]
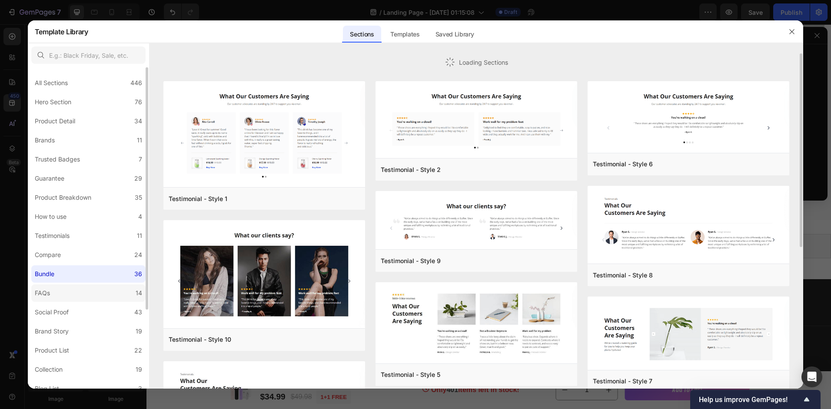
click at [59, 297] on label "FAQs 14" at bounding box center [88, 293] width 114 height 17
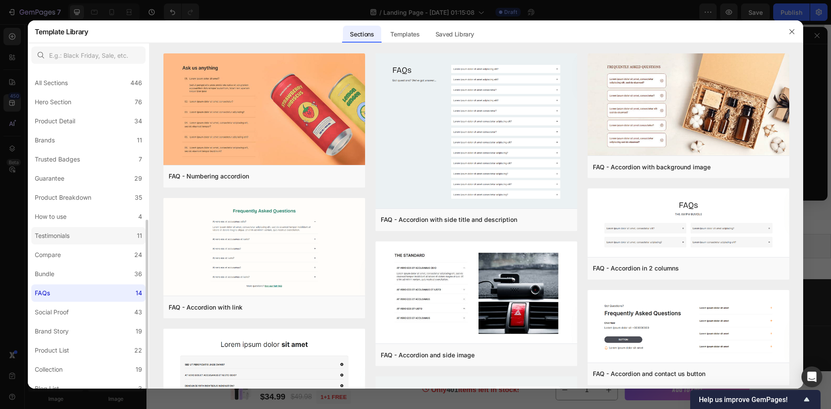
scroll to position [104, 0]
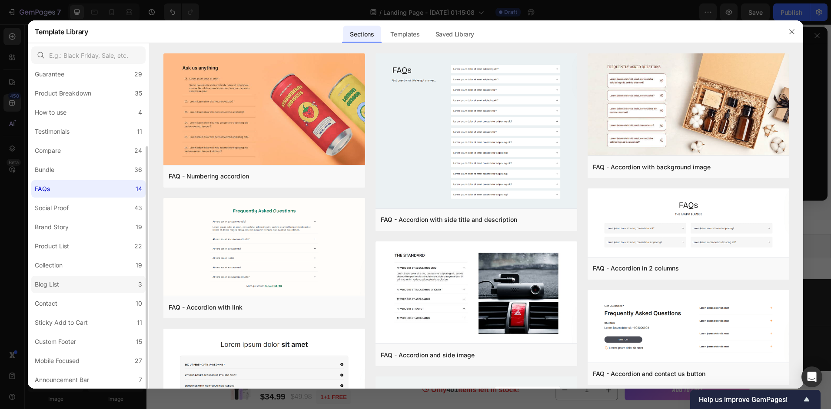
drag, startPoint x: 161, startPoint y: 285, endPoint x: 75, endPoint y: 280, distance: 85.7
drag, startPoint x: 75, startPoint y: 280, endPoint x: 51, endPoint y: 283, distance: 24.1
drag, startPoint x: 51, startPoint y: 283, endPoint x: 59, endPoint y: 323, distance: 41.1
click at [59, 324] on div "Sticky Add to Cart" at bounding box center [61, 323] width 53 height 10
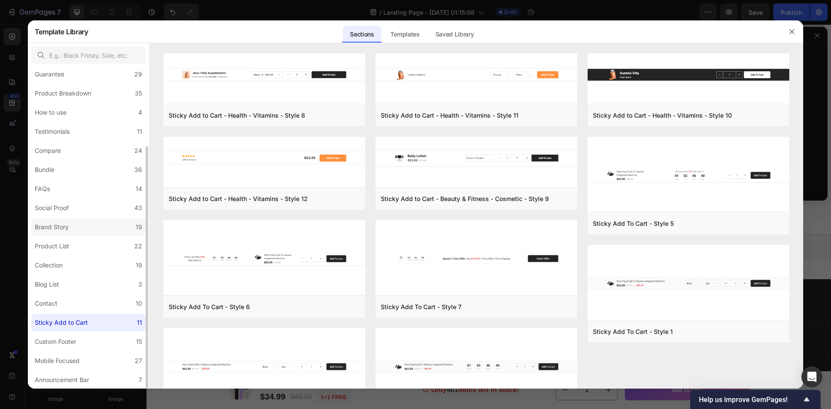
click at [57, 229] on div "Brand Story" at bounding box center [52, 227] width 34 height 10
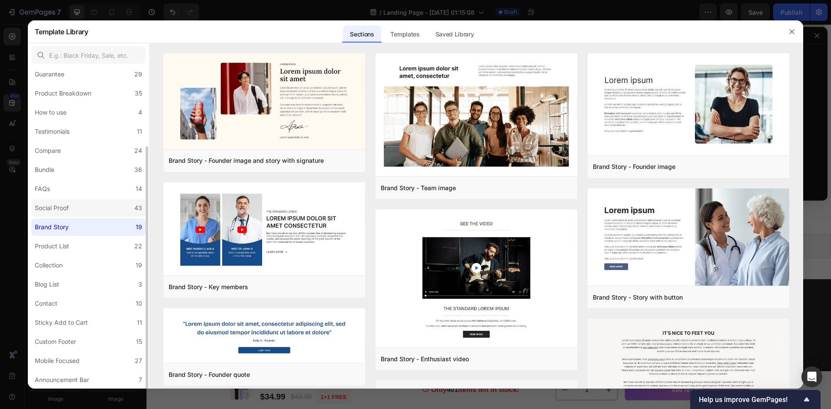
click at [63, 213] on div "Social Proof" at bounding box center [52, 208] width 34 height 10
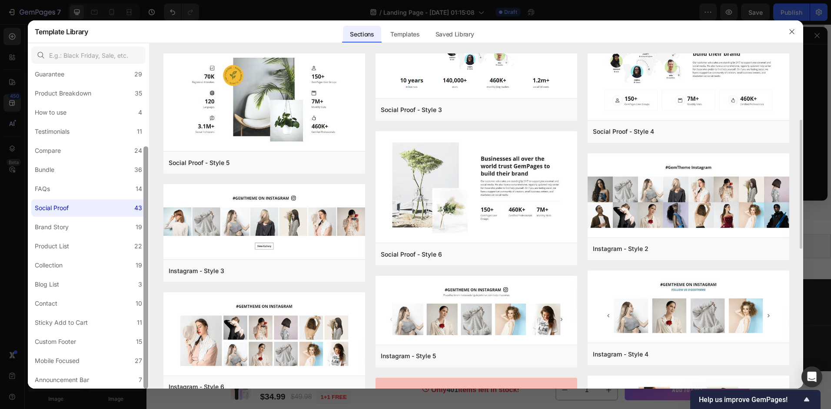
scroll to position [304, 0]
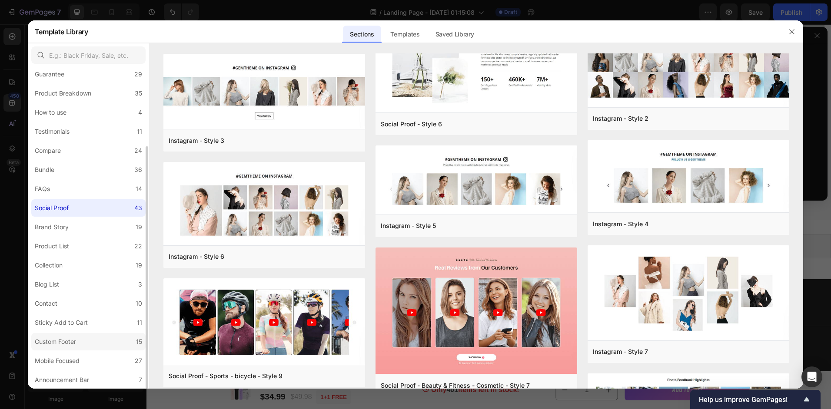
click at [50, 345] on div "Custom Footer" at bounding box center [55, 342] width 41 height 10
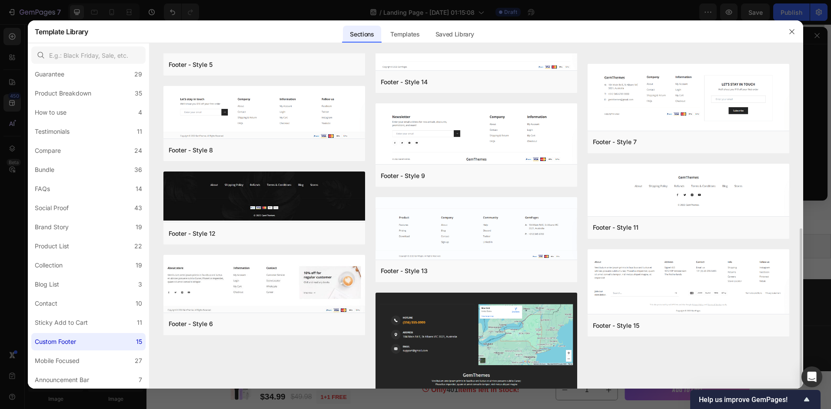
scroll to position [217, 0]
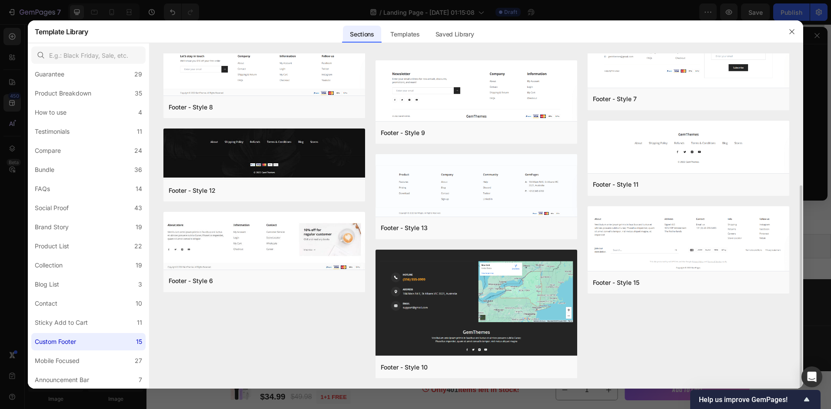
click at [243, 293] on div "Footer - Style 1 Add to page Preview Footer - Style 5 Add to page Preview Foote…" at bounding box center [264, 70] width 202 height 466
drag, startPoint x: 197, startPoint y: 321, endPoint x: 176, endPoint y: 344, distance: 31.7
drag, startPoint x: 176, startPoint y: 344, endPoint x: 331, endPoint y: 297, distance: 162.1
click at [331, 297] on div "Footer - Style 1 Add to page Preview Footer - Style 5 Add to page Preview Foote…" at bounding box center [264, 70] width 202 height 466
click at [210, 283] on div "Add to page" at bounding box center [216, 281] width 30 height 8
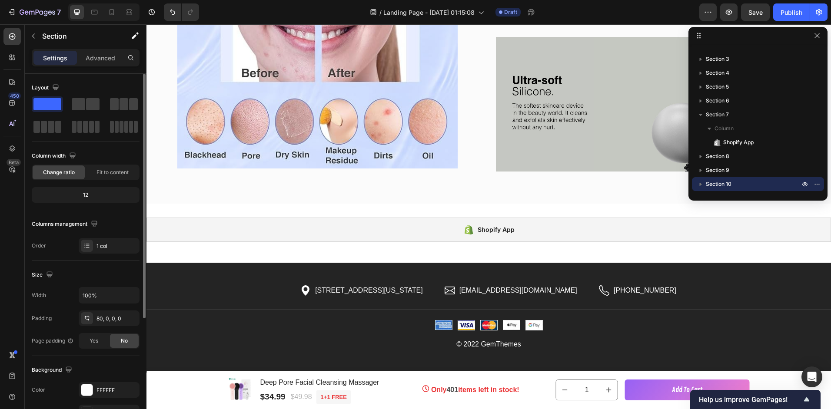
scroll to position [2066, 0]
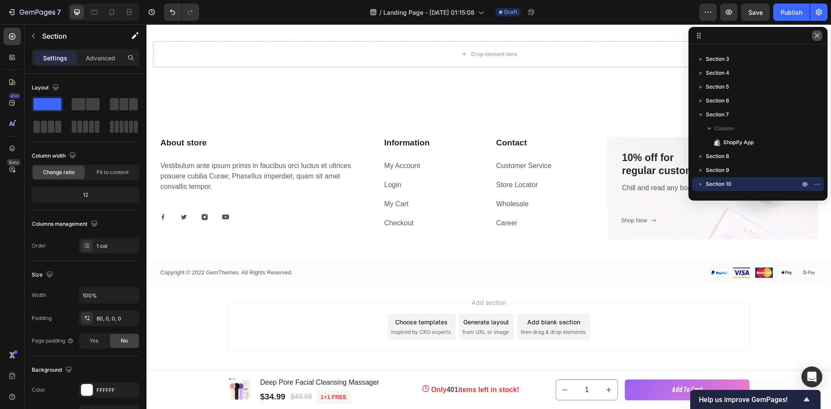
click at [816, 37] on icon "button" at bounding box center [816, 35] width 5 height 5
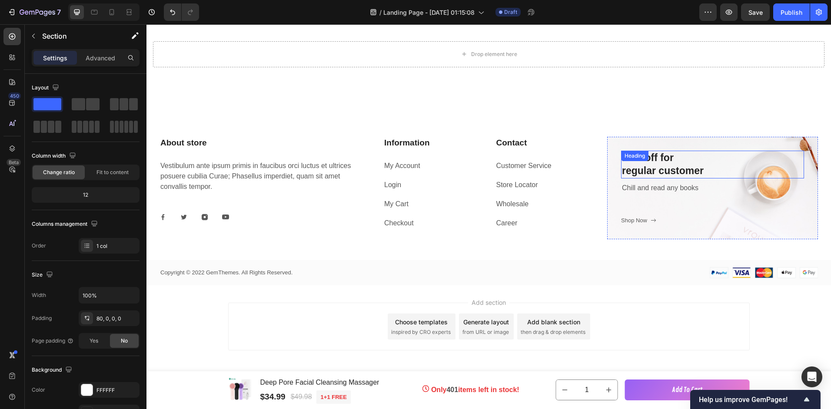
drag, startPoint x: 692, startPoint y: 171, endPoint x: 711, endPoint y: 171, distance: 19.1
click at [692, 171] on span "regular customer" at bounding box center [663, 170] width 82 height 11
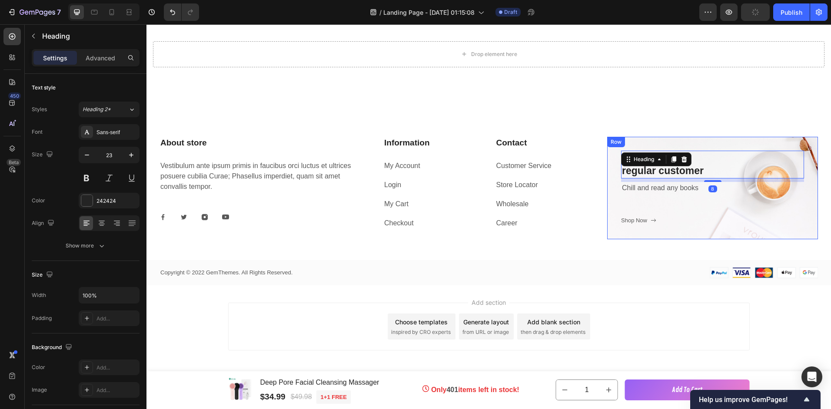
click at [746, 207] on div "10% off for regular customer Heading 8 Chill and read any books Text block Shop…" at bounding box center [712, 188] width 183 height 75
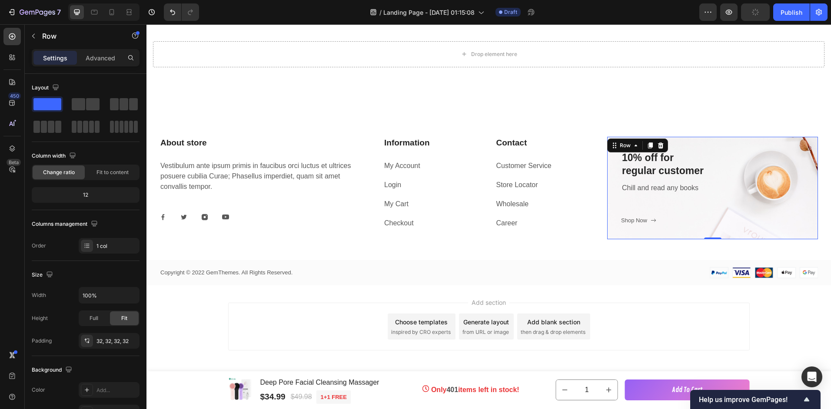
click at [627, 236] on div "10% off for regular customer Heading Chill and read any books Text block Shop N…" at bounding box center [712, 188] width 211 height 103
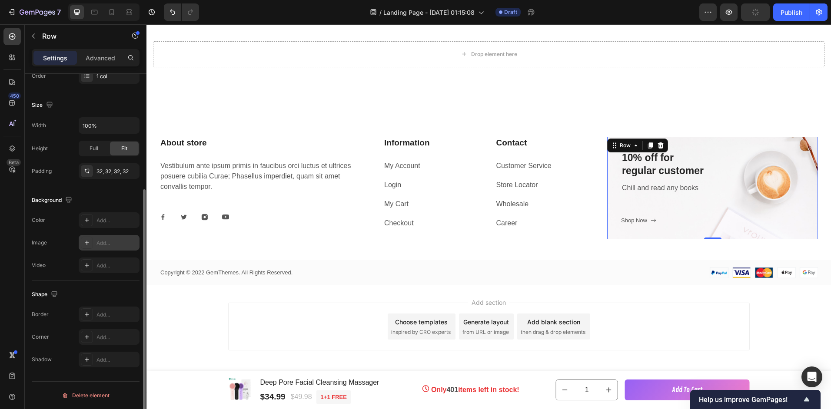
click at [105, 242] on div "Add..." at bounding box center [116, 243] width 41 height 8
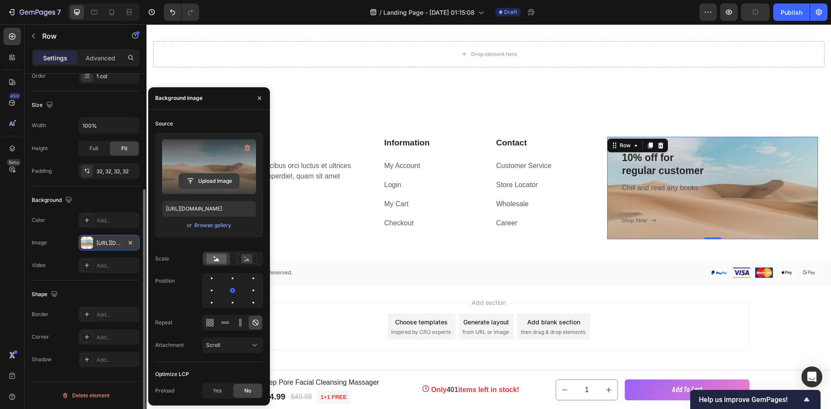
click at [219, 177] on input "file" at bounding box center [209, 181] width 60 height 15
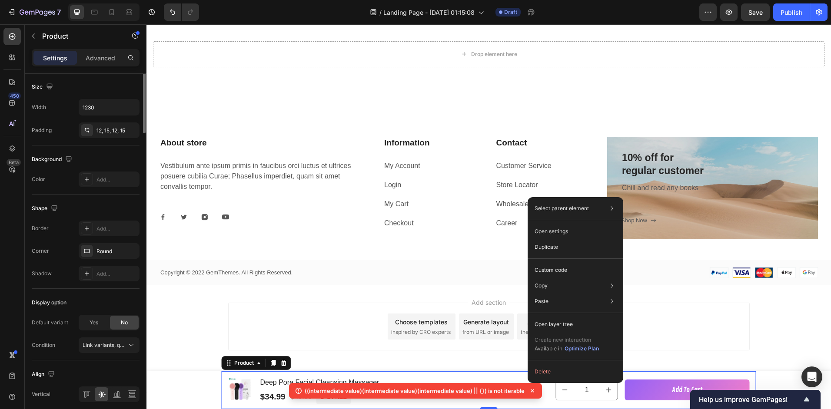
scroll to position [0, 0]
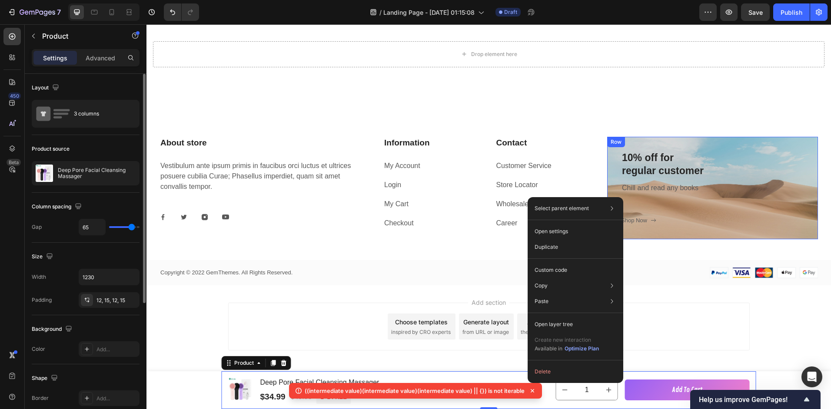
click at [758, 199] on div "10% off for regular customer Heading Chill and read any books Text block Shop N…" at bounding box center [712, 188] width 183 height 75
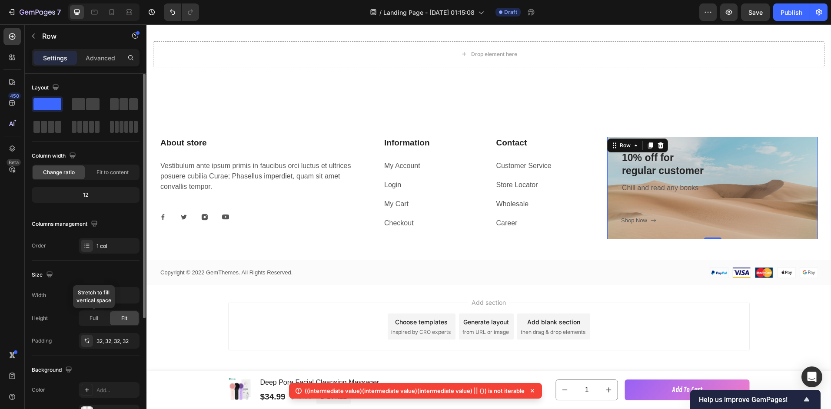
scroll to position [130, 0]
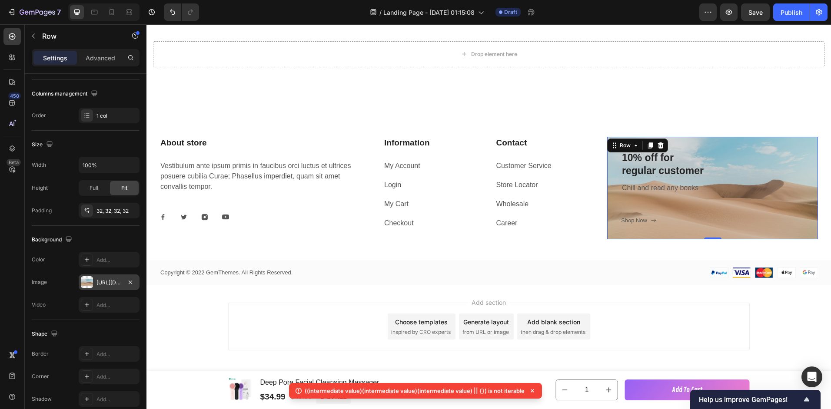
click at [103, 284] on div "[URL][DOMAIN_NAME]" at bounding box center [108, 283] width 25 height 8
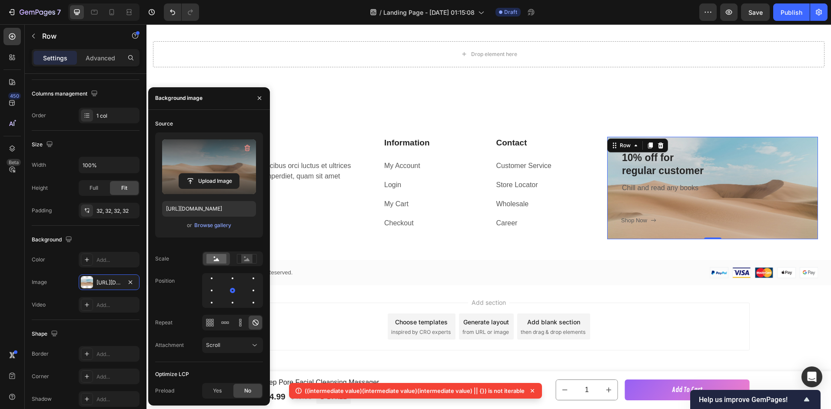
click at [201, 160] on label at bounding box center [209, 167] width 94 height 55
click at [201, 174] on input "file" at bounding box center [209, 181] width 60 height 15
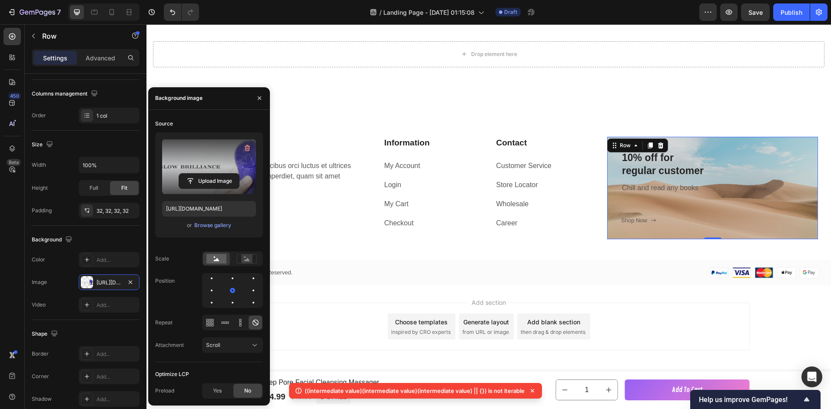
type input "[URL][DOMAIN_NAME]"
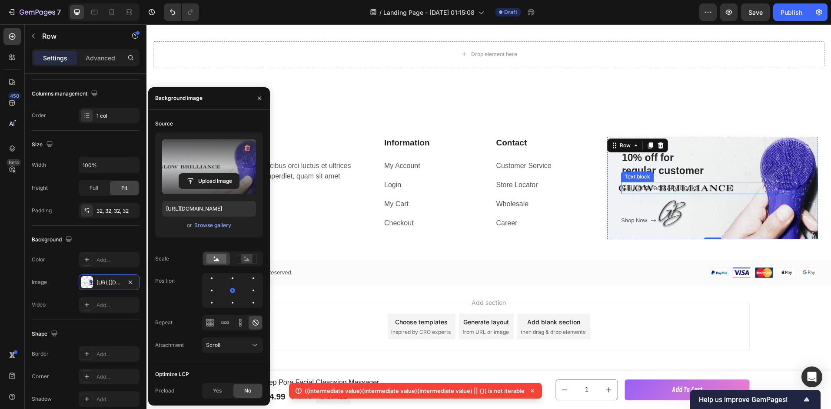
click at [653, 187] on p "Chill and read any books" at bounding box center [712, 188] width 181 height 10
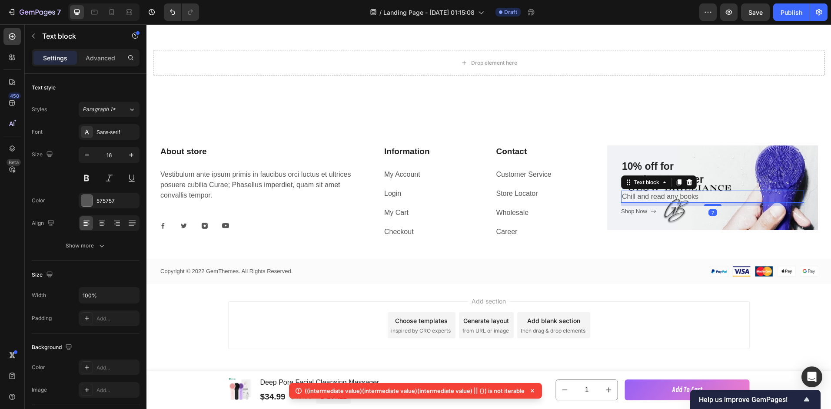
scroll to position [2057, 0]
drag, startPoint x: 711, startPoint y: 214, endPoint x: 725, endPoint y: 189, distance: 29.0
click at [725, 189] on div "10% off for regular customer Heading Chill and read any books Text block 0 Shop…" at bounding box center [712, 186] width 183 height 54
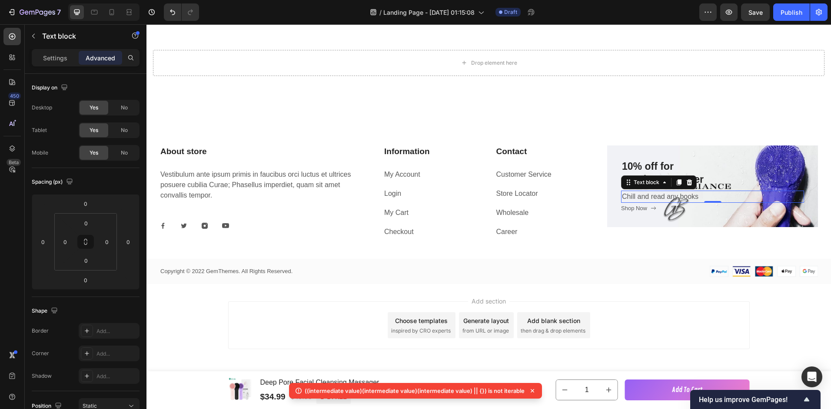
click at [692, 196] on p "Chill and read any books" at bounding box center [712, 197] width 181 height 10
click at [683, 197] on div "Chill and read any books" at bounding box center [712, 197] width 183 height 12
click at [683, 197] on p "Chill and read any books" at bounding box center [712, 197] width 181 height 10
click at [683, 196] on p "Chill and read any books" at bounding box center [712, 197] width 181 height 10
click at [675, 174] on span "regular customer" at bounding box center [663, 179] width 82 height 11
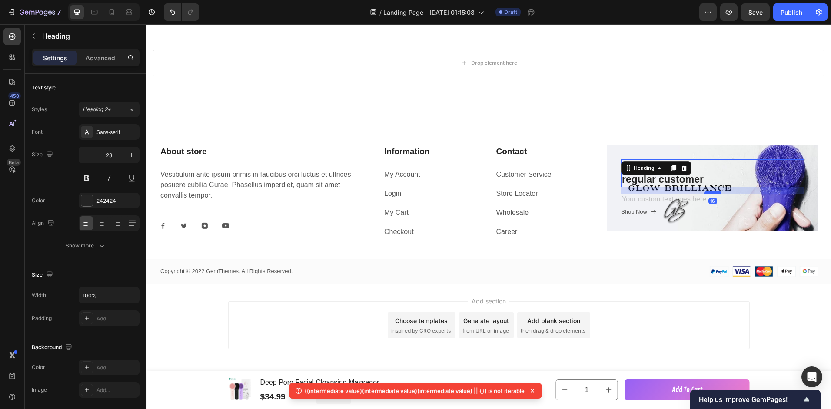
click at [704, 193] on div at bounding box center [712, 193] width 17 height 3
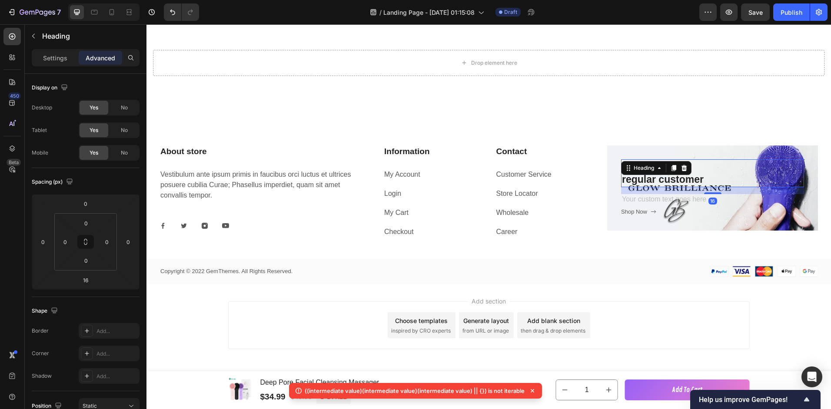
click at [691, 178] on span "regular customer" at bounding box center [663, 179] width 82 height 11
click at [679, 179] on span "regular customer" at bounding box center [663, 179] width 82 height 11
click at [700, 182] on p "10% off for regular customer" at bounding box center [712, 173] width 181 height 26
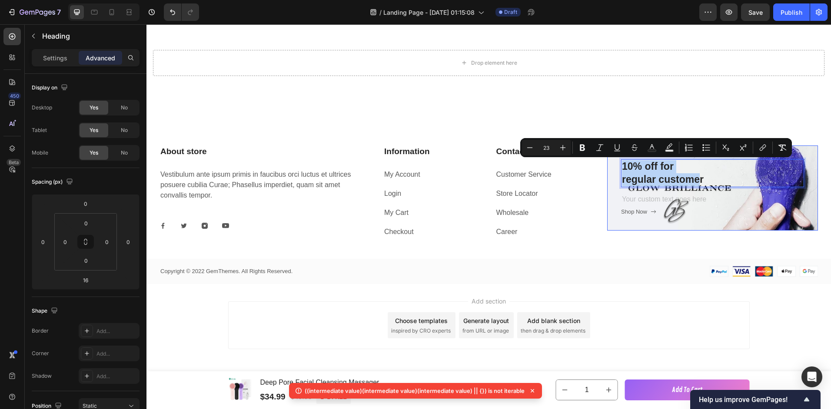
drag, startPoint x: 697, startPoint y: 177, endPoint x: 616, endPoint y: 172, distance: 81.0
click at [616, 172] on div "10% off for regular customer Heading 16 Text block Shop Now Button Row" at bounding box center [712, 188] width 211 height 85
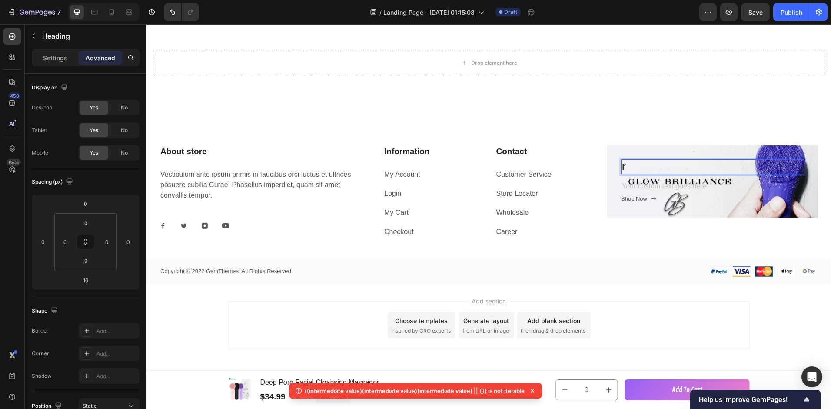
click at [628, 168] on p "r" at bounding box center [712, 166] width 181 height 13
click at [699, 186] on div "Rich Text Editor. Editing area: main" at bounding box center [712, 187] width 183 height 12
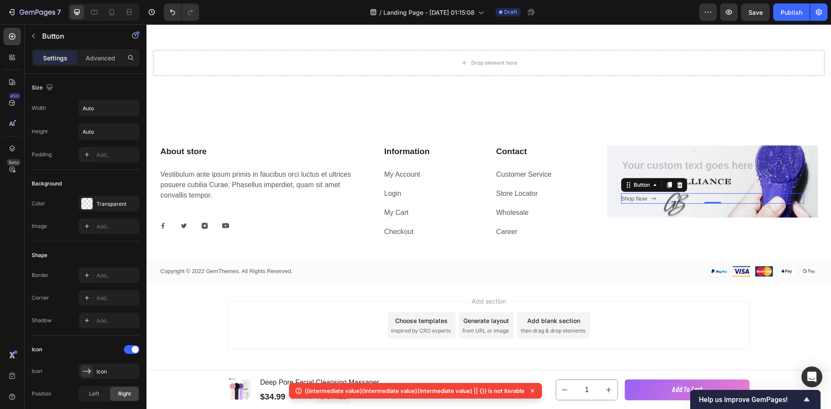
click at [705, 193] on div "Shop Now Button 0" at bounding box center [712, 198] width 183 height 10
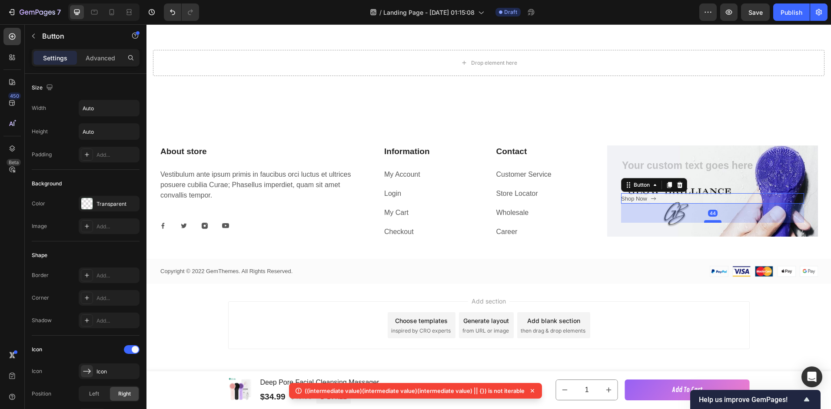
drag, startPoint x: 708, startPoint y: 203, endPoint x: 710, endPoint y: 222, distance: 19.3
click at [710, 222] on div at bounding box center [712, 221] width 17 height 3
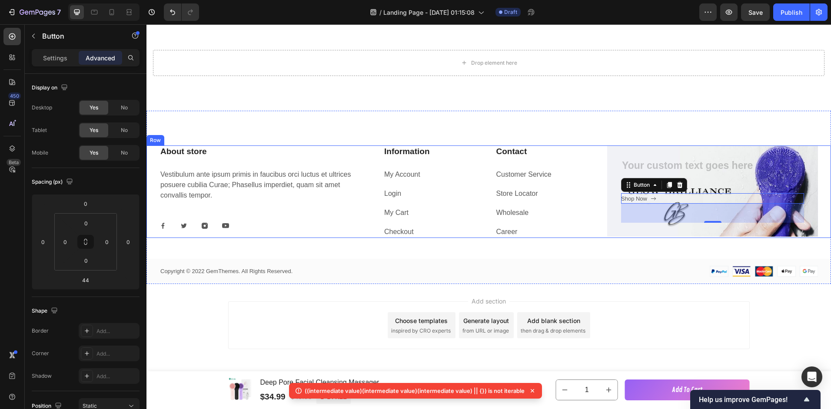
click at [575, 123] on div "About store Heading Vestibulum ante ipsum primis in faucibus orci luctus et ult…" at bounding box center [488, 197] width 684 height 173
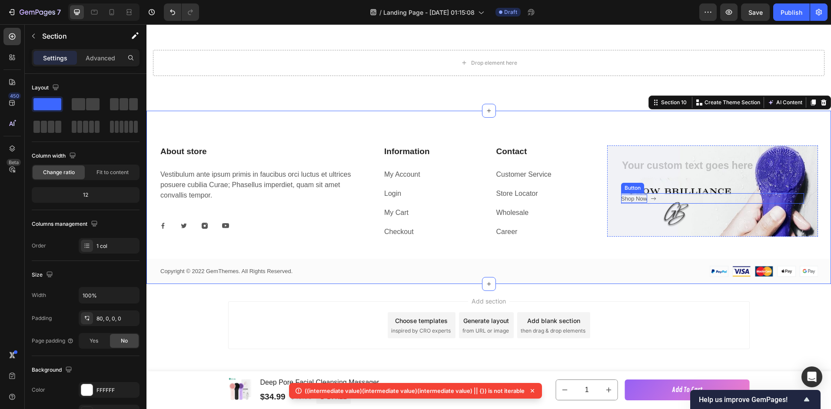
click at [638, 197] on div "Shop Now" at bounding box center [634, 199] width 26 height 9
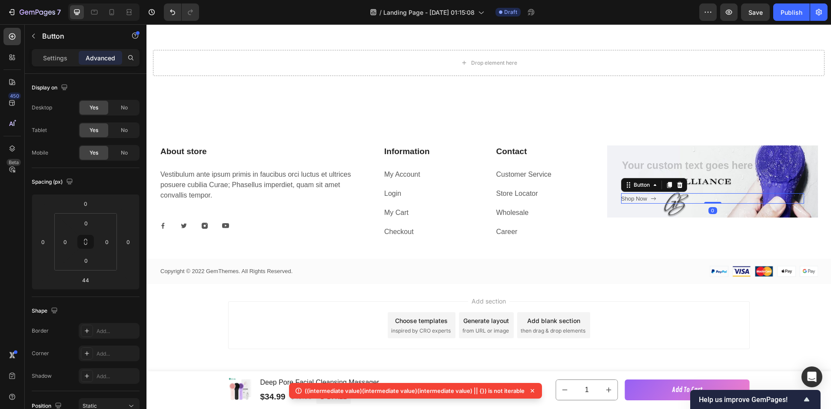
drag, startPoint x: 707, startPoint y: 222, endPoint x: 703, endPoint y: 193, distance: 28.9
click at [703, 193] on div "Shop Now Button 0" at bounding box center [712, 198] width 183 height 10
type input "0"
click at [703, 183] on p "Rich Text Editor. Editing area: main" at bounding box center [712, 187] width 181 height 10
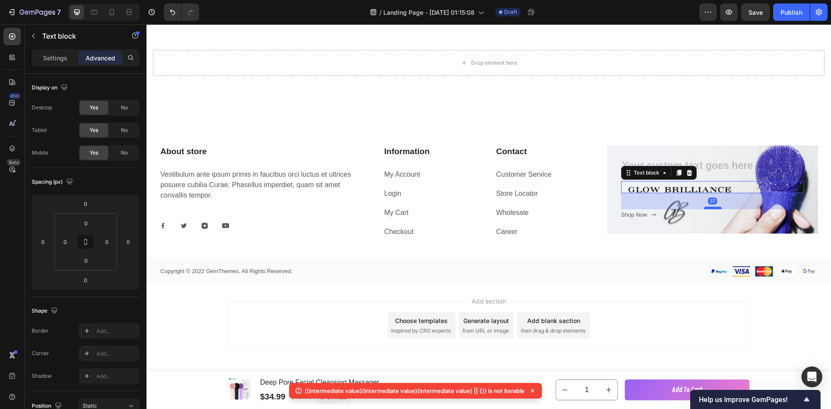
drag, startPoint x: 708, startPoint y: 192, endPoint x: 707, endPoint y: 208, distance: 16.1
click at [707, 208] on div at bounding box center [712, 208] width 17 height 3
type input "37"
click at [500, 153] on p "Contact" at bounding box center [544, 151] width 97 height 11
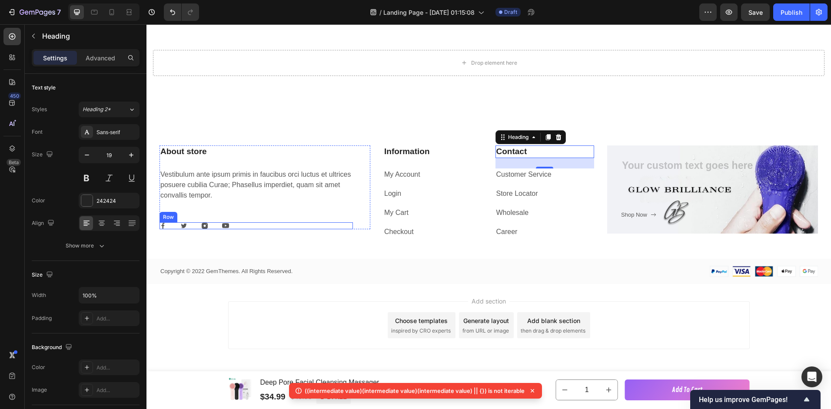
click at [243, 226] on div "Image Image Image Image Row" at bounding box center [255, 226] width 193 height 7
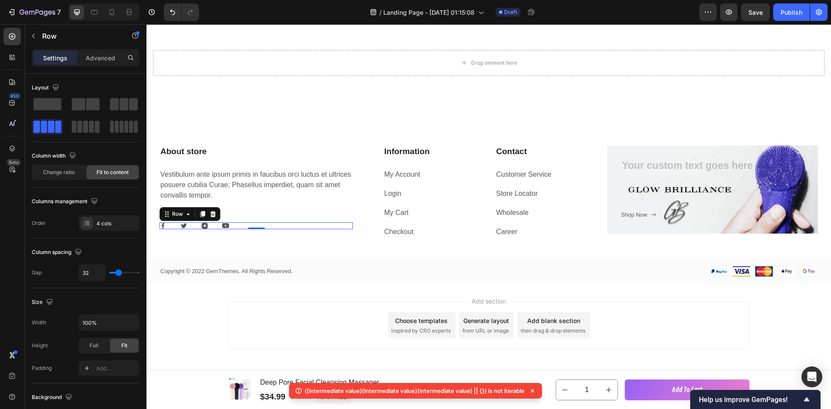
click at [215, 215] on icon at bounding box center [212, 214] width 7 height 7
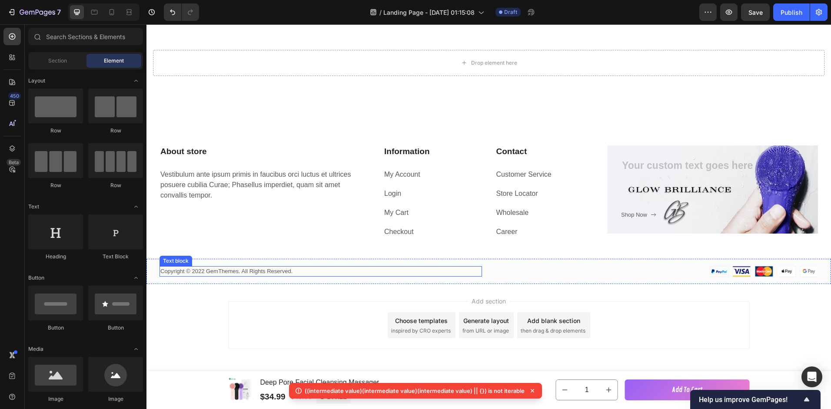
click at [215, 271] on p "Copyright © 2022 GemThemes. All Rights Reserved." at bounding box center [320, 271] width 321 height 9
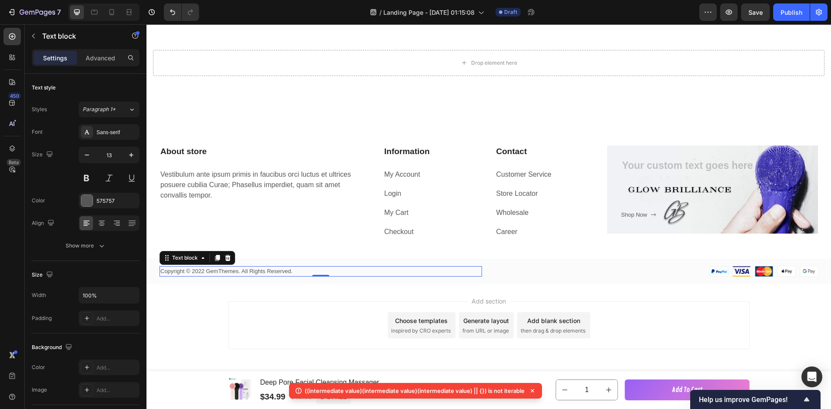
click at [216, 270] on p "Copyright © 2022 GemThemes. All Rights Reserved." at bounding box center [320, 271] width 321 height 9
click at [204, 272] on p "Copyright © 2022 GemThemes. All Rights Reserved." at bounding box center [320, 271] width 321 height 9
click at [221, 273] on p "Copyright © 2025 GemThemes. All Rights Reserved." at bounding box center [320, 271] width 321 height 9
click at [221, 272] on p "Copyright © 2025 GemThemes. All Rights Reserved." at bounding box center [320, 271] width 321 height 9
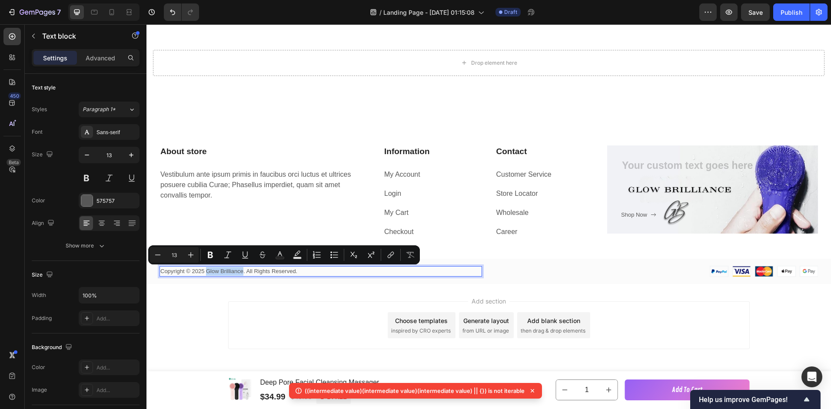
drag, startPoint x: 242, startPoint y: 271, endPoint x: 208, endPoint y: 274, distance: 34.5
click at [208, 274] on p "Copyright © 2025 Glow Brilliance. All Rights Reserved." at bounding box center [320, 271] width 321 height 9
copy p "Glow Brilliance"
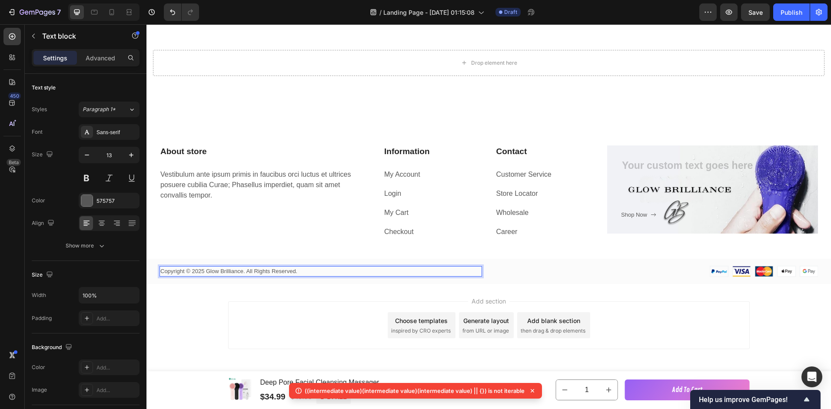
click at [186, 273] on p "Copyright © 2025 Glow Brilliance. All Rights Reserved." at bounding box center [320, 271] width 321 height 9
click at [187, 275] on p "Copyright © 2025 Glow Brilliance. All Rights Reserved." at bounding box center [320, 271] width 321 height 9
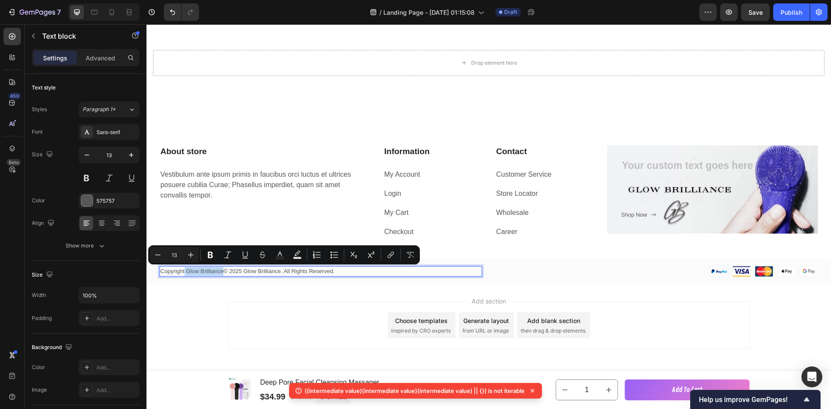
drag, startPoint x: 222, startPoint y: 272, endPoint x: 184, endPoint y: 274, distance: 38.3
click at [184, 274] on p "Copyright Glow Brilliance© 2025 Glow Brilliance. All Rights Reserved." at bounding box center [320, 271] width 321 height 9
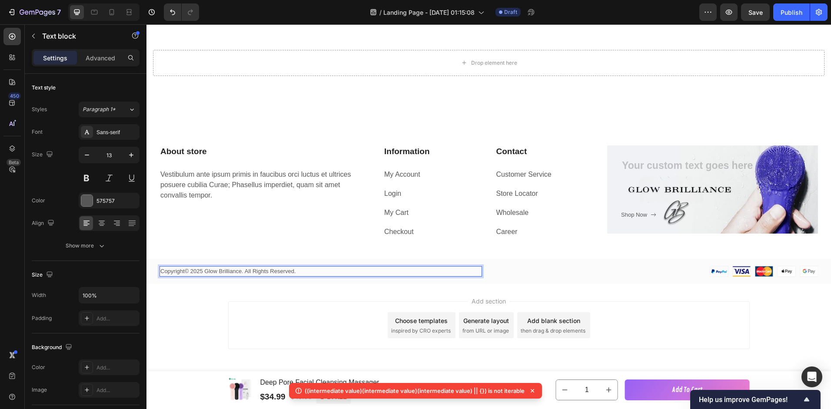
click at [242, 273] on p "Copyright© 2025 Glow Brilliance. All Rights Reserved." at bounding box center [320, 271] width 321 height 9
click at [305, 275] on p "Copyright© 2025 Glow Brilliance. All Rights Reserved." at bounding box center [320, 271] width 321 height 9
click at [403, 176] on link "My Account" at bounding box center [402, 174] width 36 height 7
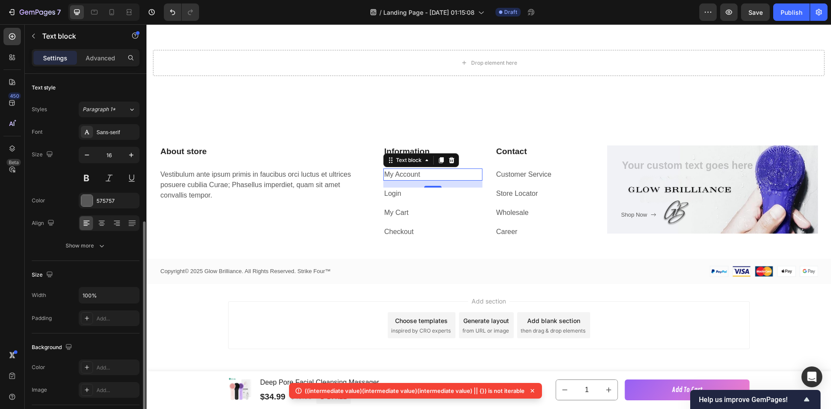
scroll to position [130, 0]
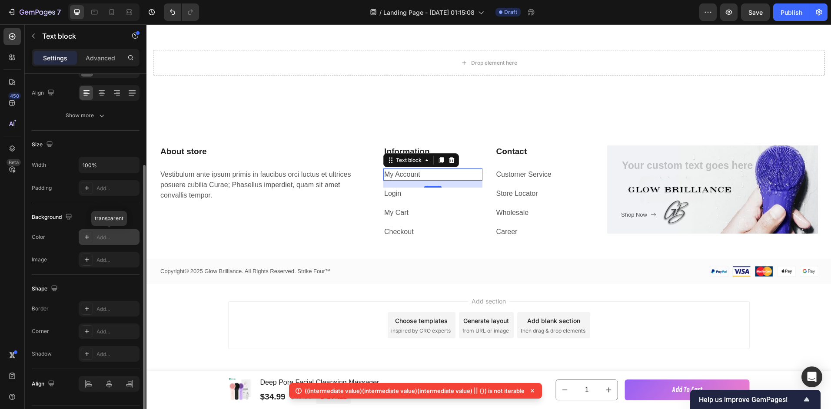
click at [99, 243] on div "Add..." at bounding box center [109, 237] width 61 height 16
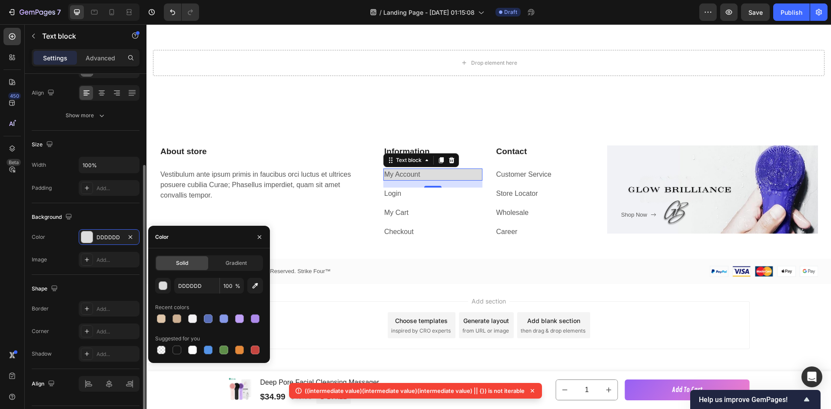
scroll to position [0, 0]
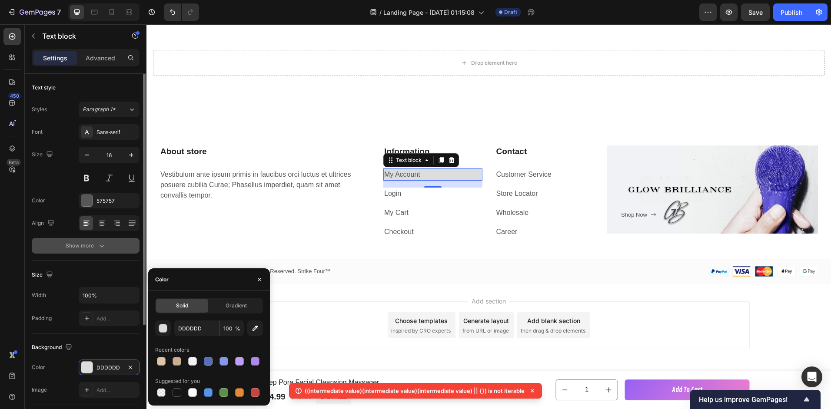
click at [87, 248] on div "Show more" at bounding box center [86, 246] width 40 height 9
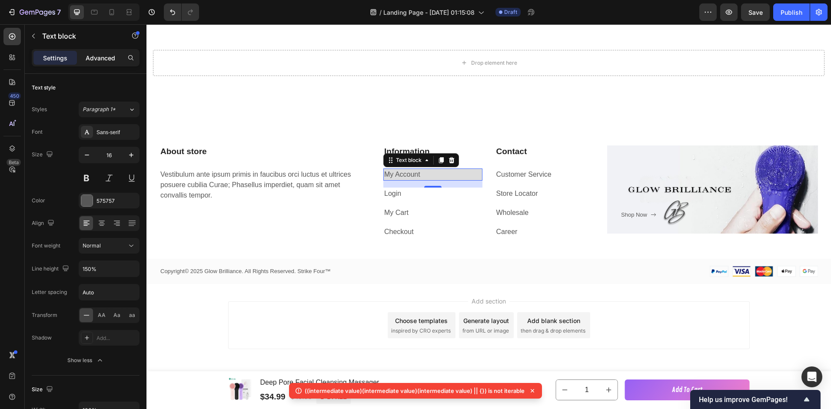
click at [99, 59] on p "Advanced" at bounding box center [101, 57] width 30 height 9
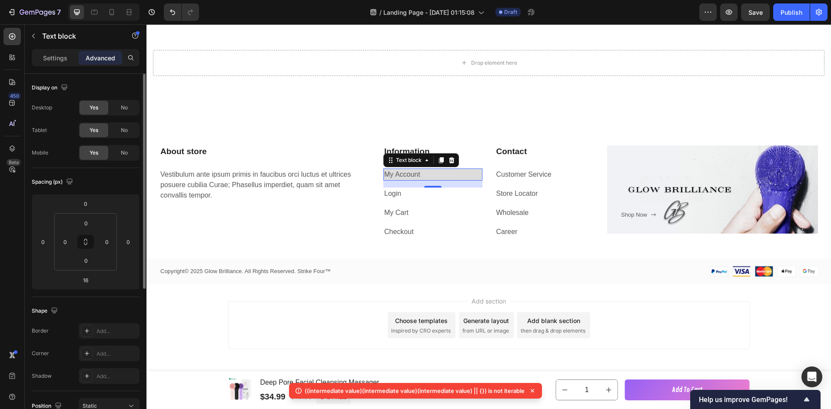
click at [62, 57] on p "Settings" at bounding box center [55, 57] width 24 height 9
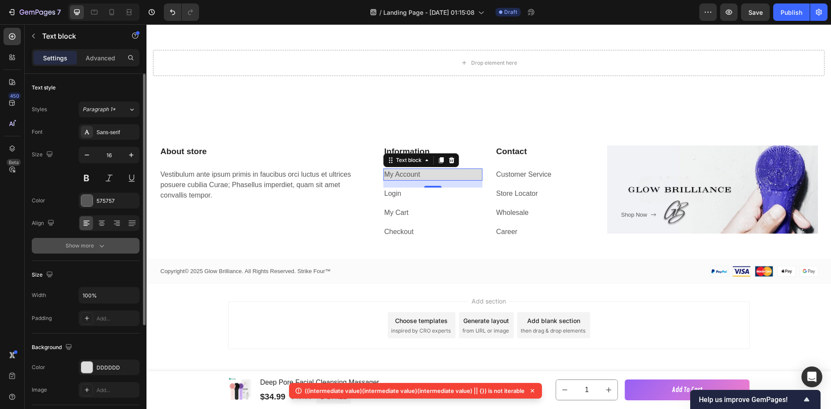
click at [90, 242] on div "Show more" at bounding box center [86, 246] width 40 height 9
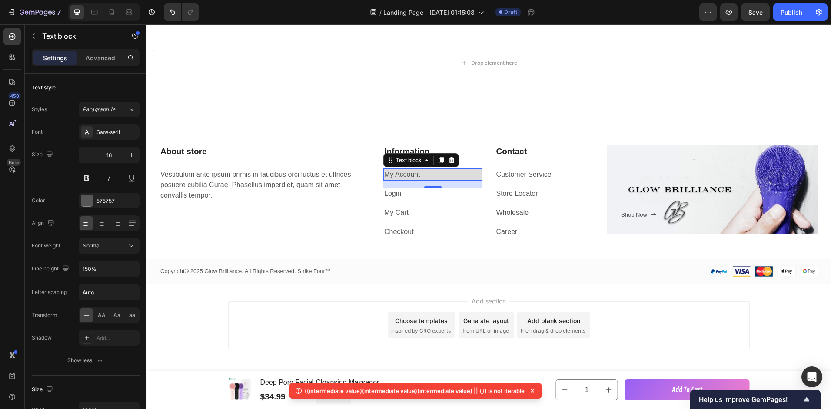
click at [411, 174] on link "My Account" at bounding box center [402, 174] width 36 height 7
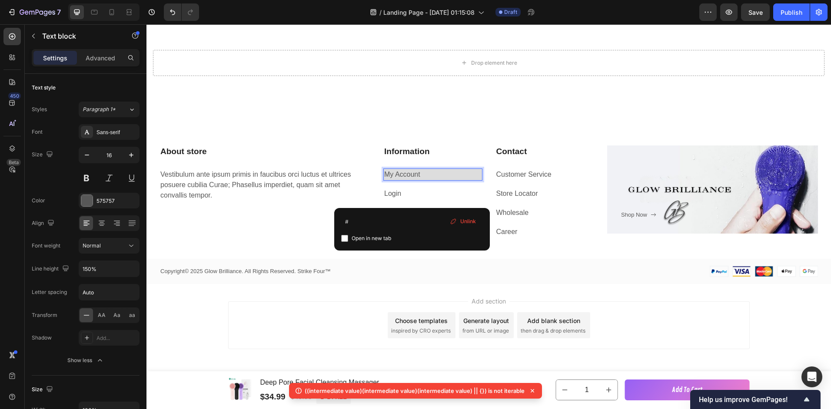
click at [396, 177] on link "My Account" at bounding box center [402, 174] width 36 height 7
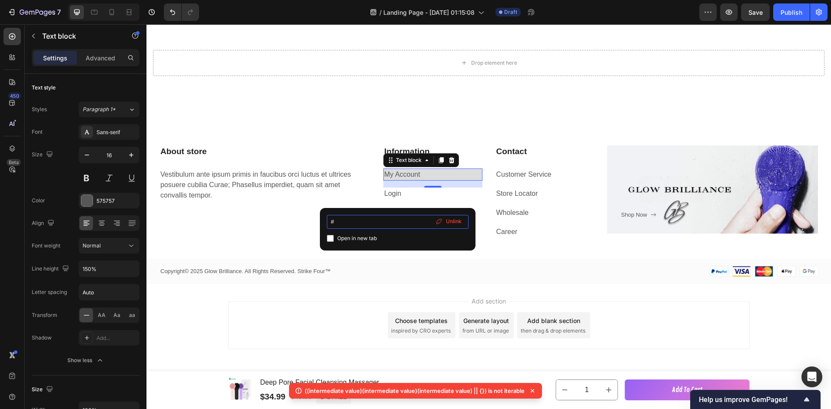
click at [336, 223] on input "#" at bounding box center [398, 222] width 142 height 14
drag, startPoint x: 334, startPoint y: 224, endPoint x: 327, endPoint y: 223, distance: 7.0
click at [327, 223] on input "#" at bounding box center [398, 222] width 142 height 14
type input "."
type input "A"
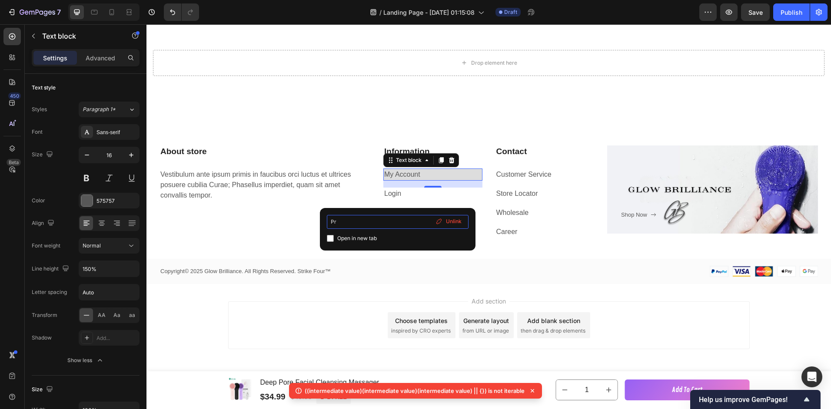
type input "P"
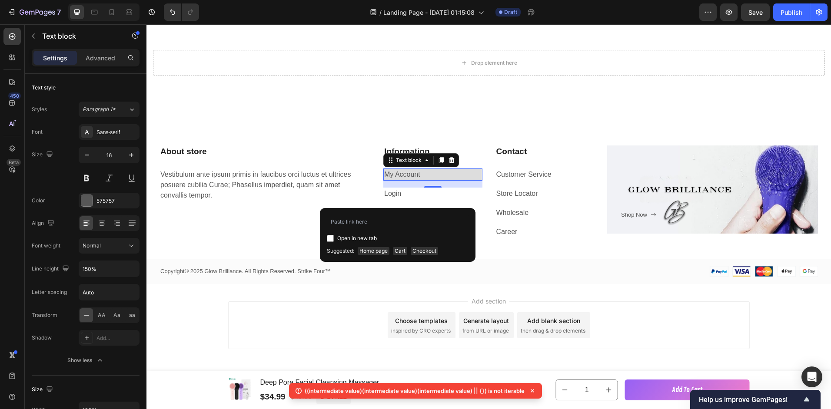
click at [342, 251] on span "Suggested:" at bounding box center [340, 251] width 27 height 8
click at [400, 253] on span "Cart" at bounding box center [400, 251] width 14 height 8
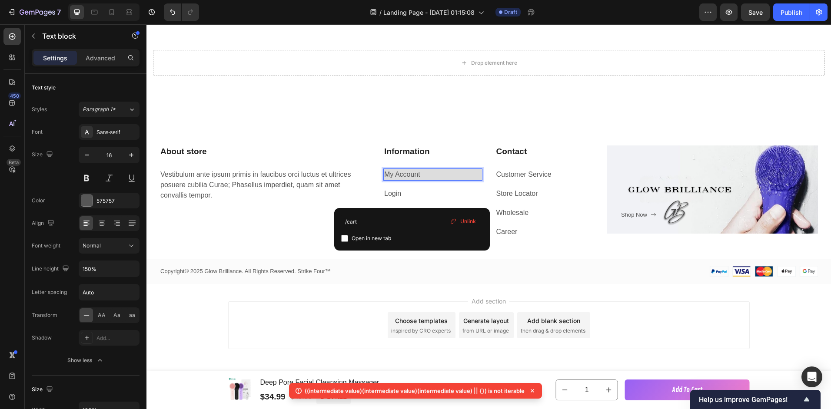
click at [413, 174] on link "My Account" at bounding box center [402, 174] width 36 height 7
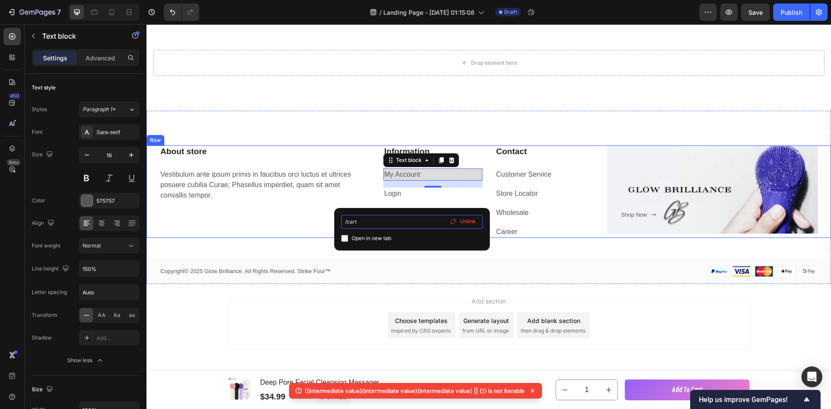
drag, startPoint x: 522, startPoint y: 242, endPoint x: 329, endPoint y: 223, distance: 193.5
type input "/"
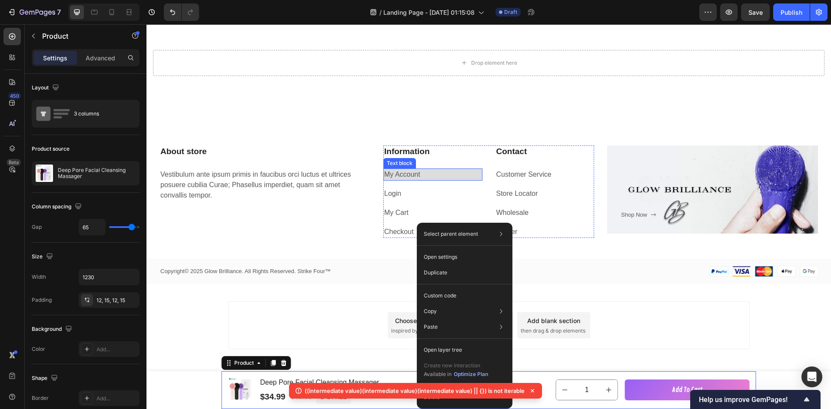
click at [405, 175] on link "My Account" at bounding box center [402, 174] width 36 height 7
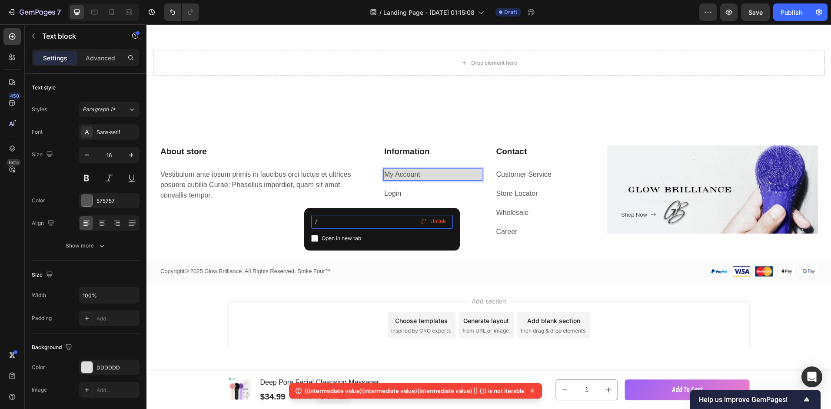
click at [322, 225] on input "/" at bounding box center [382, 222] width 142 height 14
